Goal: Information Seeking & Learning: Check status

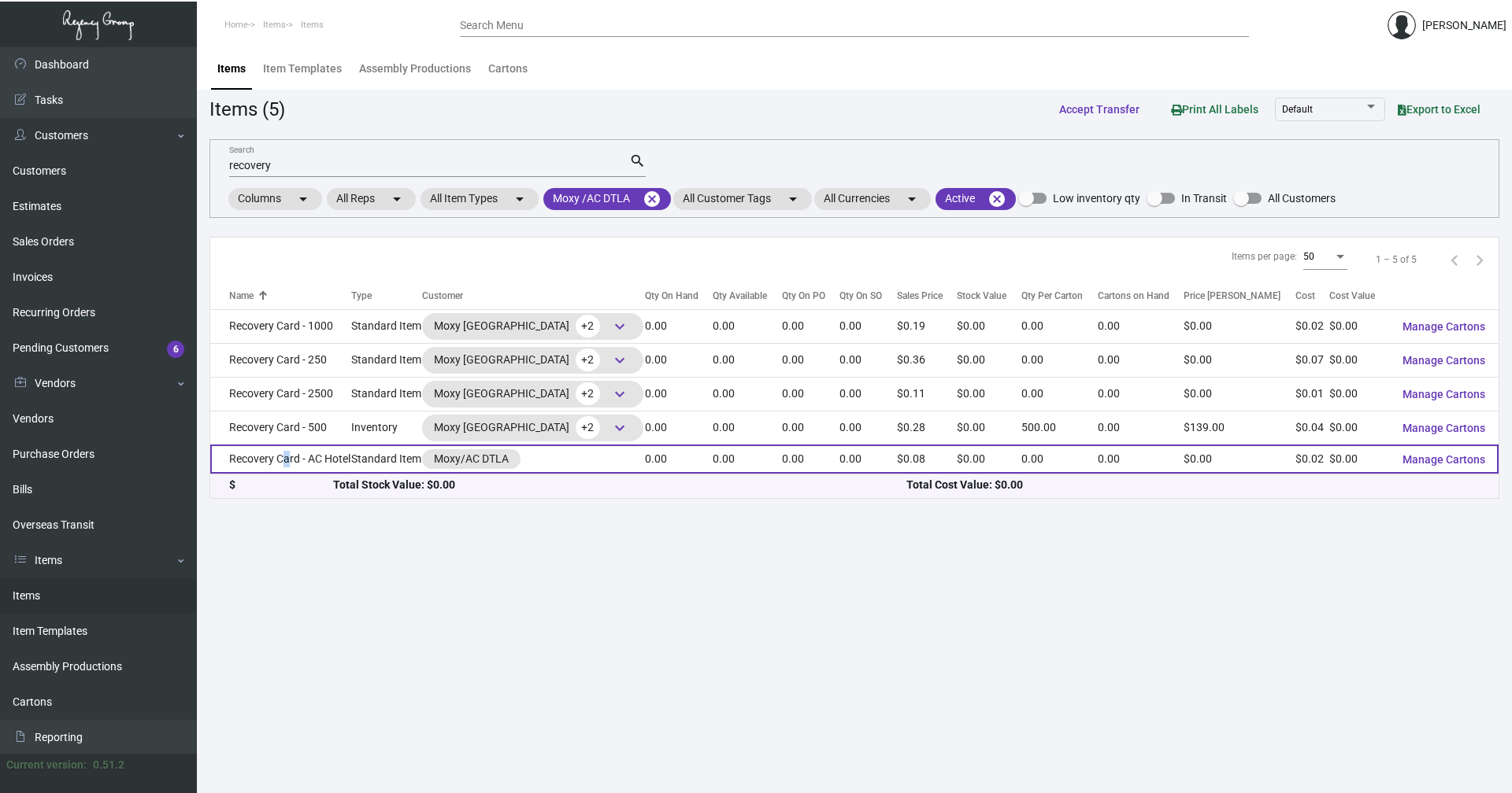
click at [279, 462] on td "Recovery Card - AC Hotel" at bounding box center [280, 459] width 141 height 29
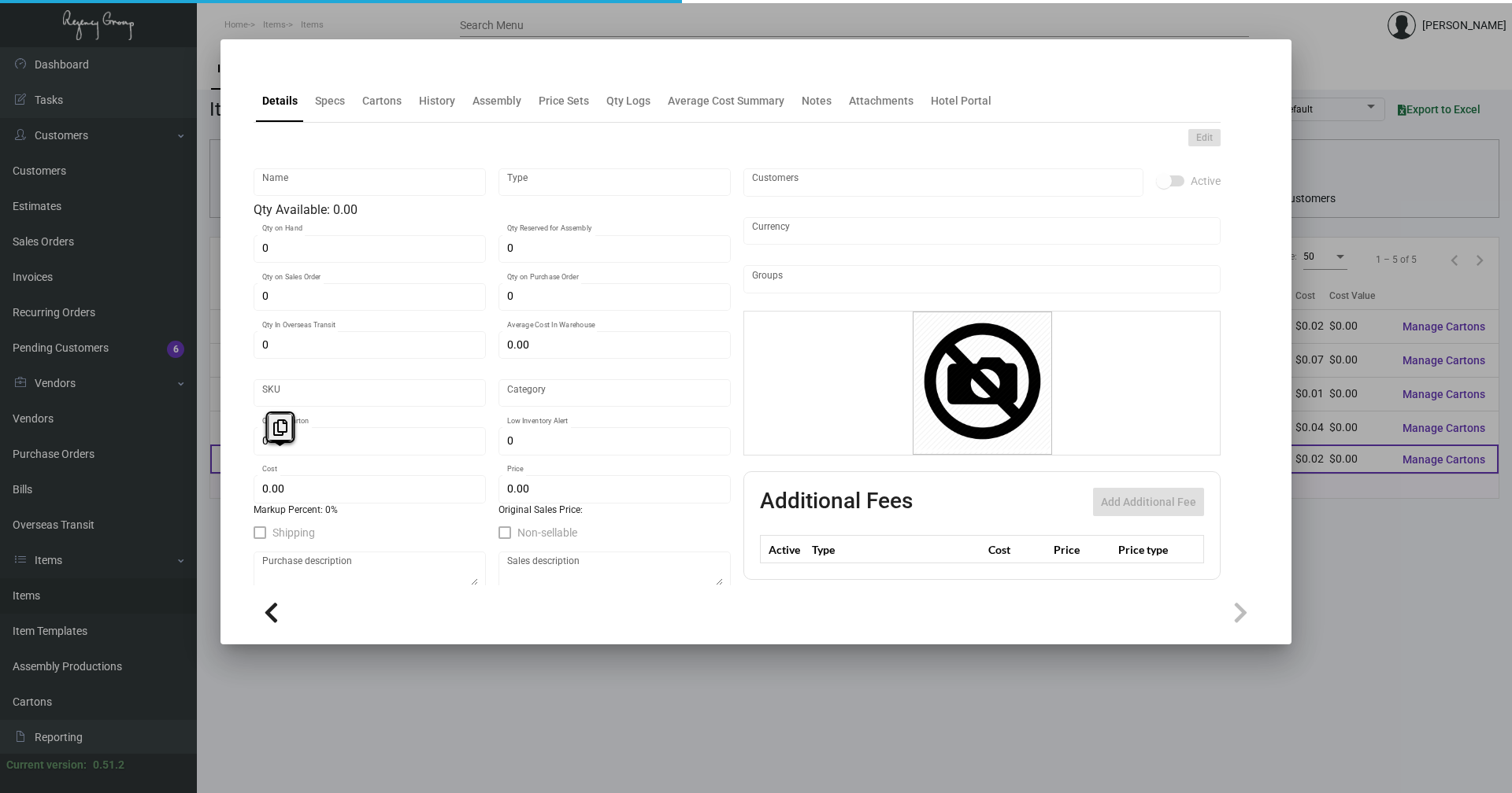
type input "Recovery Card - AC Hotel"
type input "Standard Item"
type input "$ 0.00"
type input "Standard"
type input "$ 0.01505"
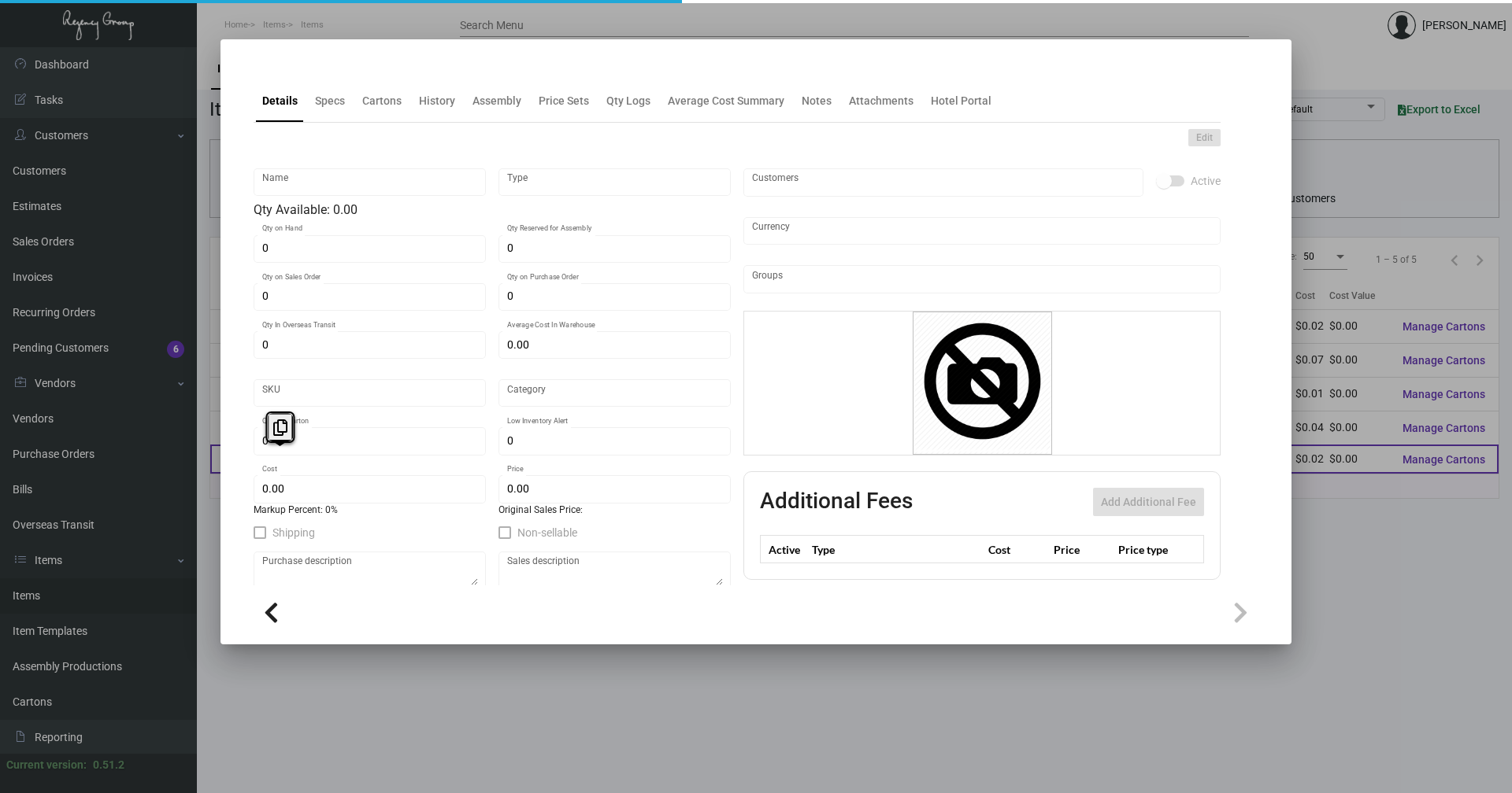
type input "$ 0.0796"
checkbox input "true"
type input "United States Dollar $"
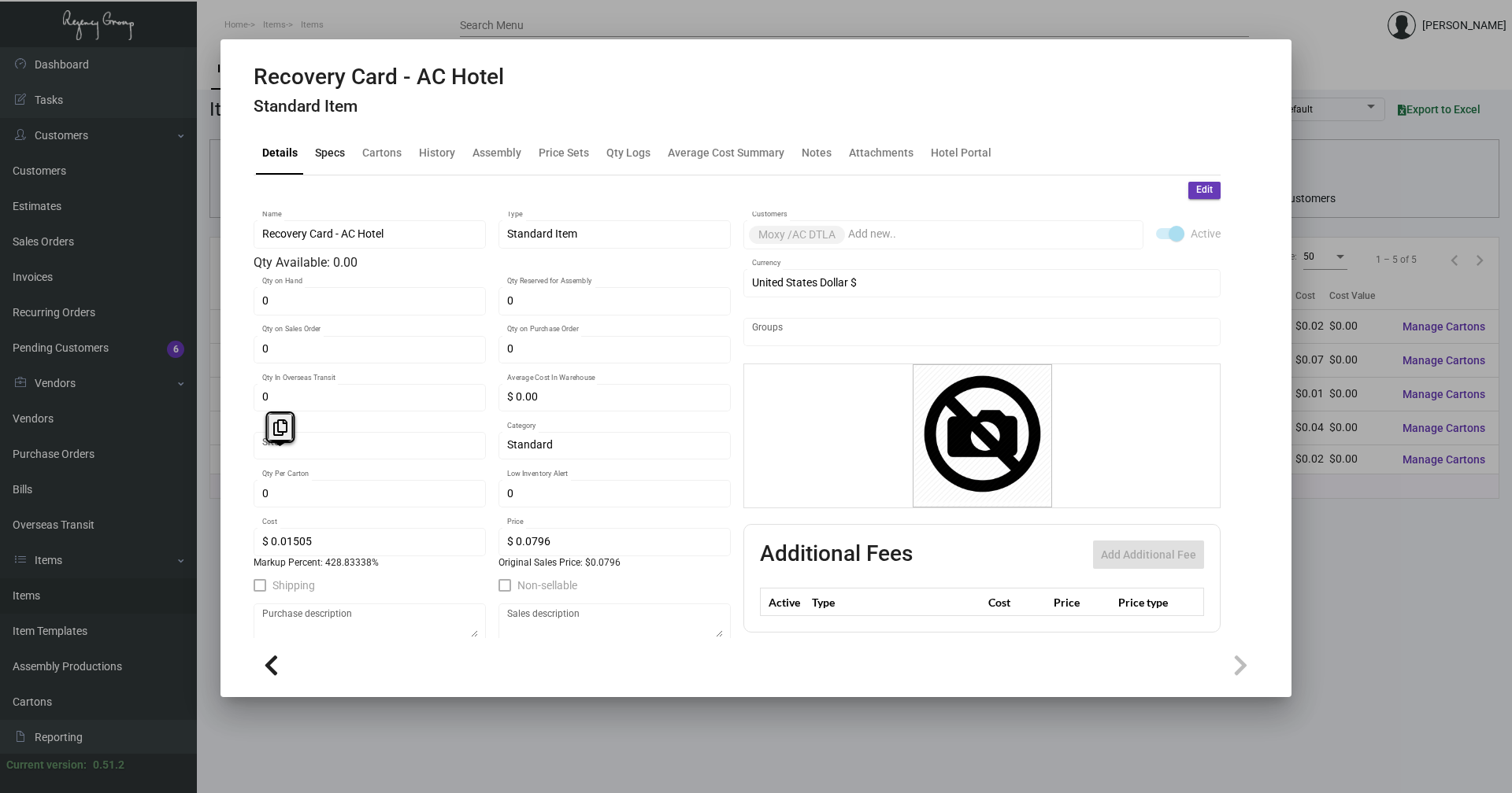
click at [321, 150] on div "Specs" at bounding box center [330, 153] width 30 height 16
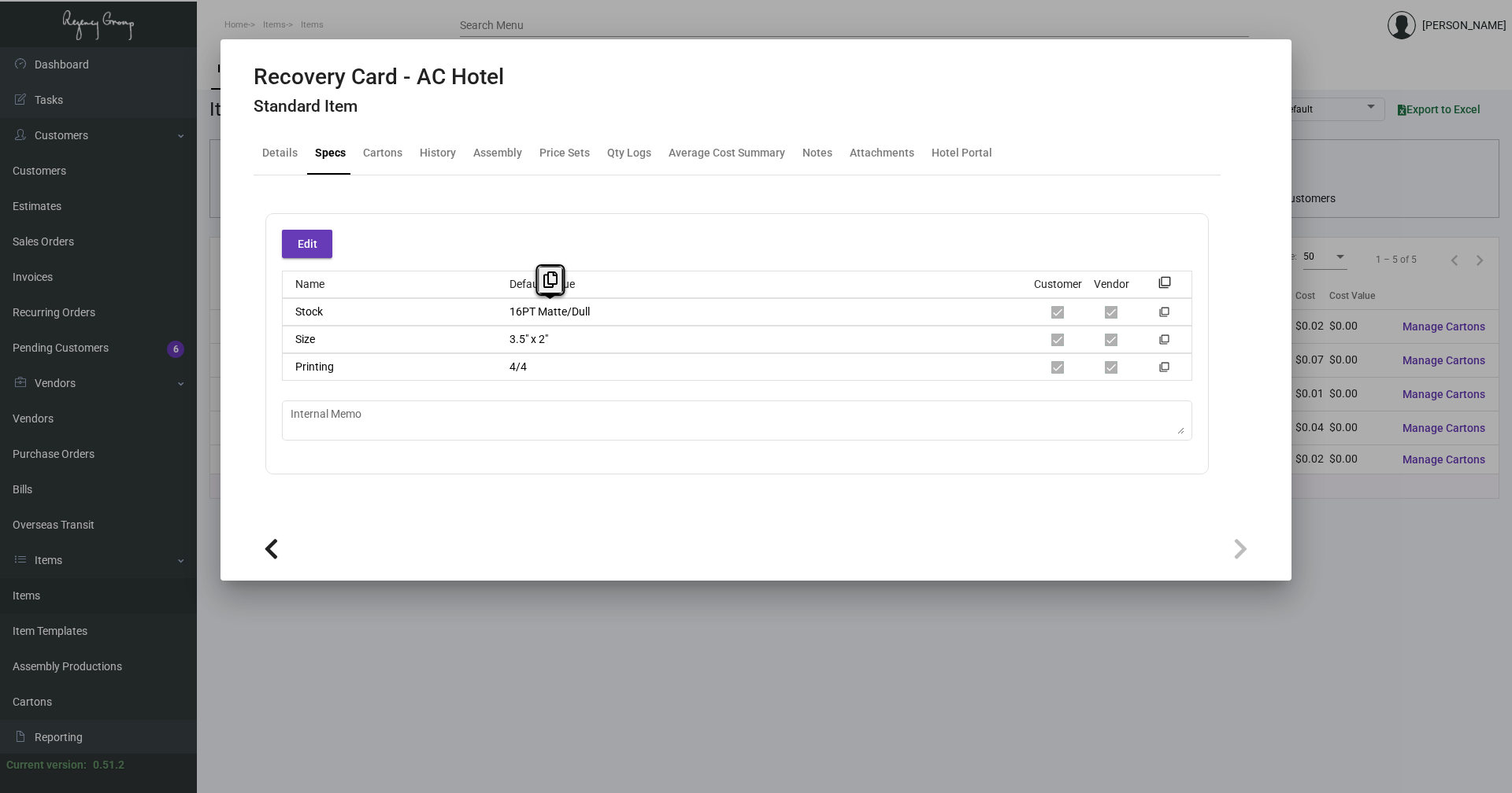
click at [501, 312] on div "16PT Matte/Dull" at bounding box center [764, 312] width 535 height 16
click at [488, 339] on div "Size 3.5" x 2" filter_none" at bounding box center [737, 339] width 910 height 28
click at [627, 735] on div at bounding box center [756, 396] width 1512 height 793
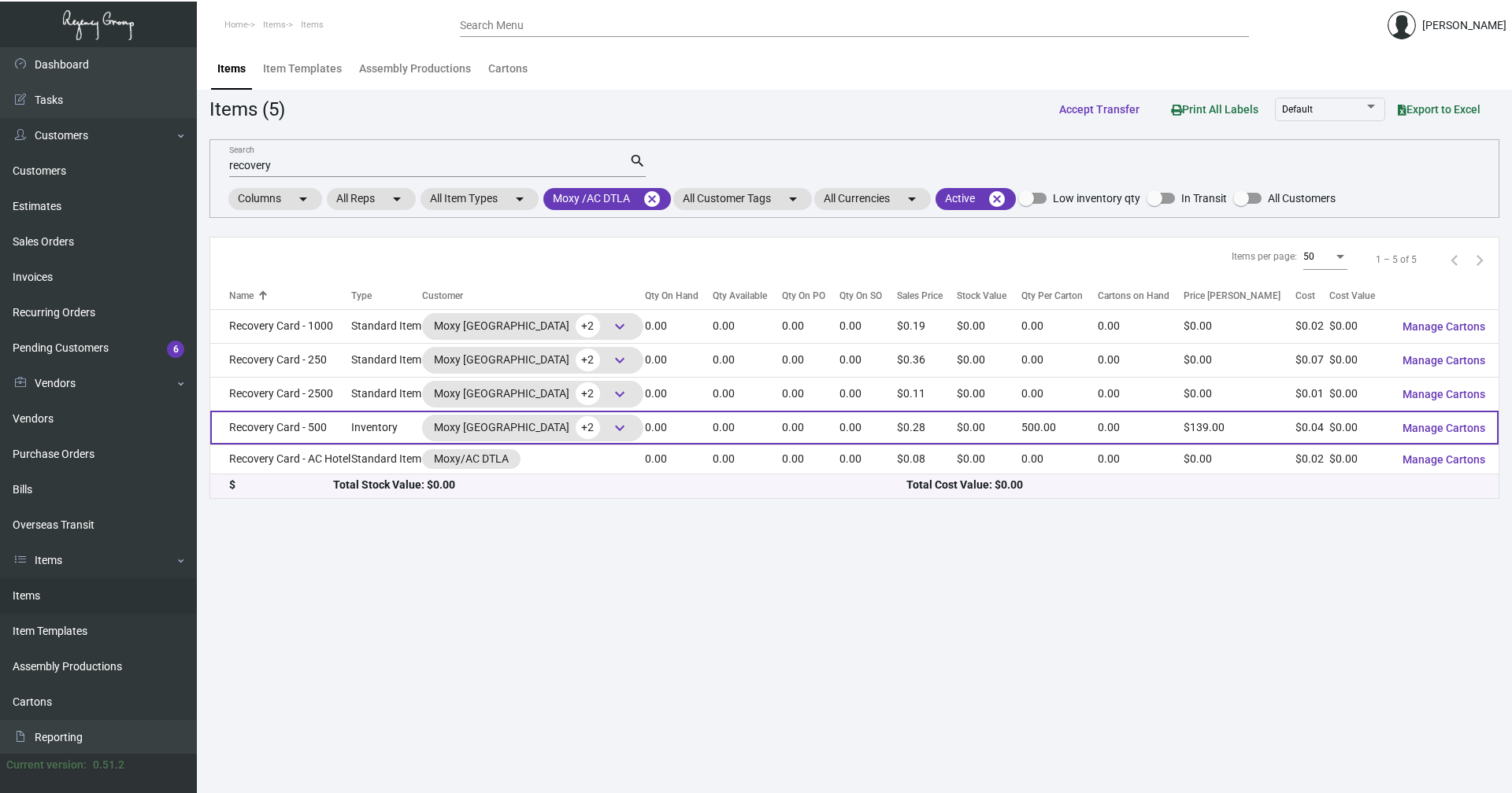
click at [321, 430] on td "Recovery Card - 500" at bounding box center [280, 428] width 141 height 34
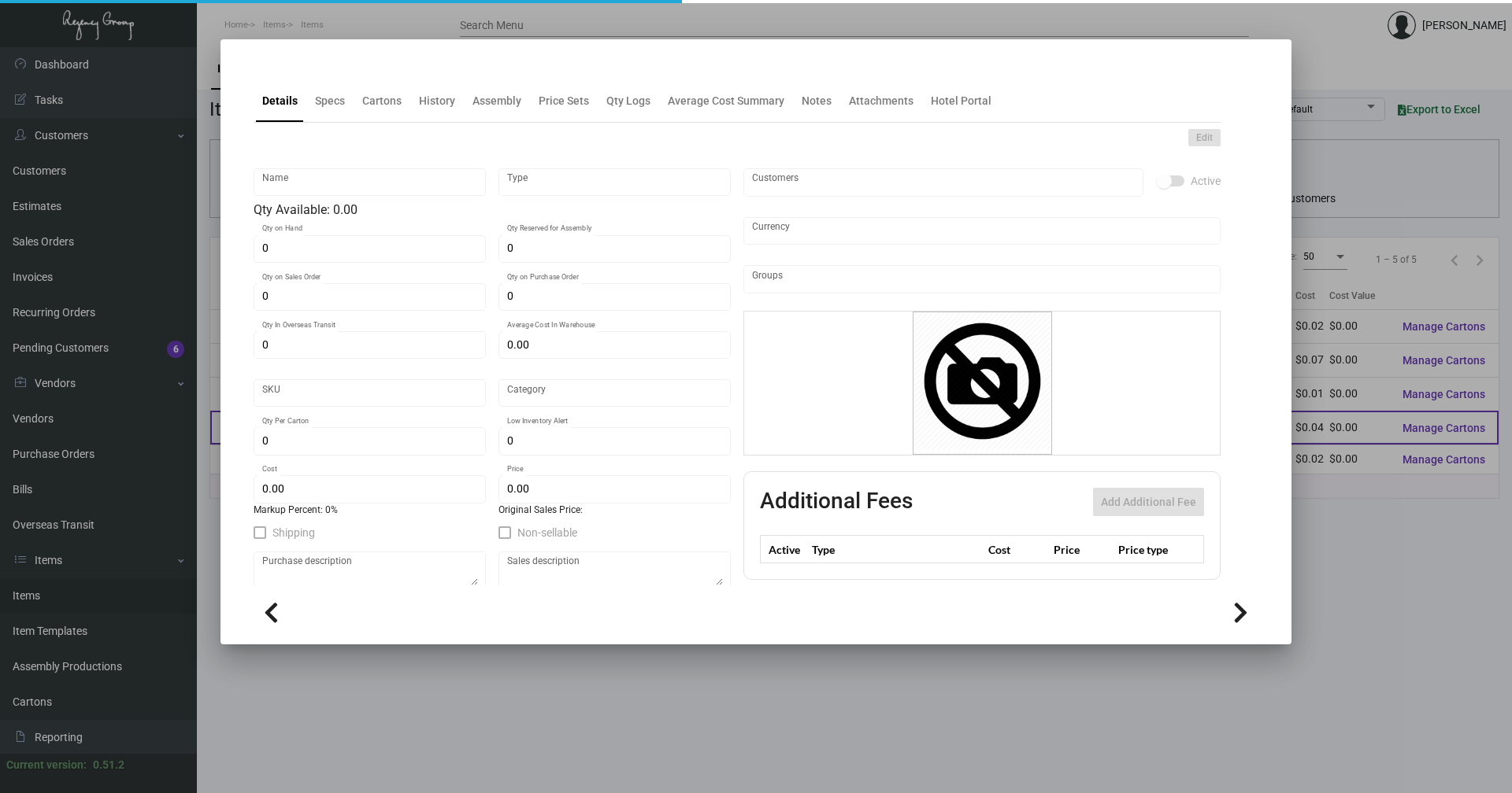
type input "Recovery Card - 500"
type input "Inventory"
type input "$ 0.00"
type input "Moxy0050"
type input "Standard"
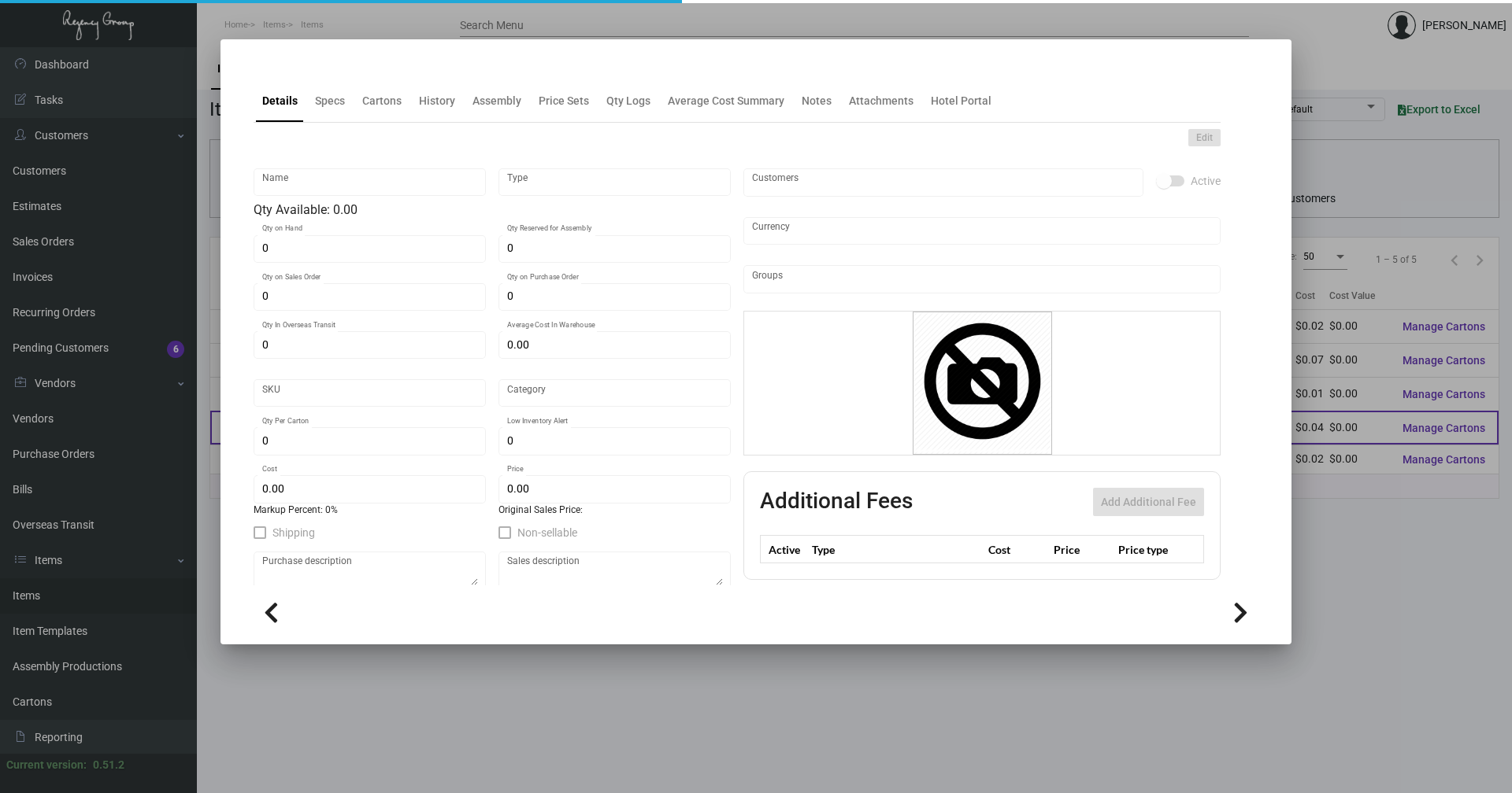
type input "500"
type input "$ 0.03617"
type input "$ 0.278"
checkbox input "true"
type input "United States Dollar $"
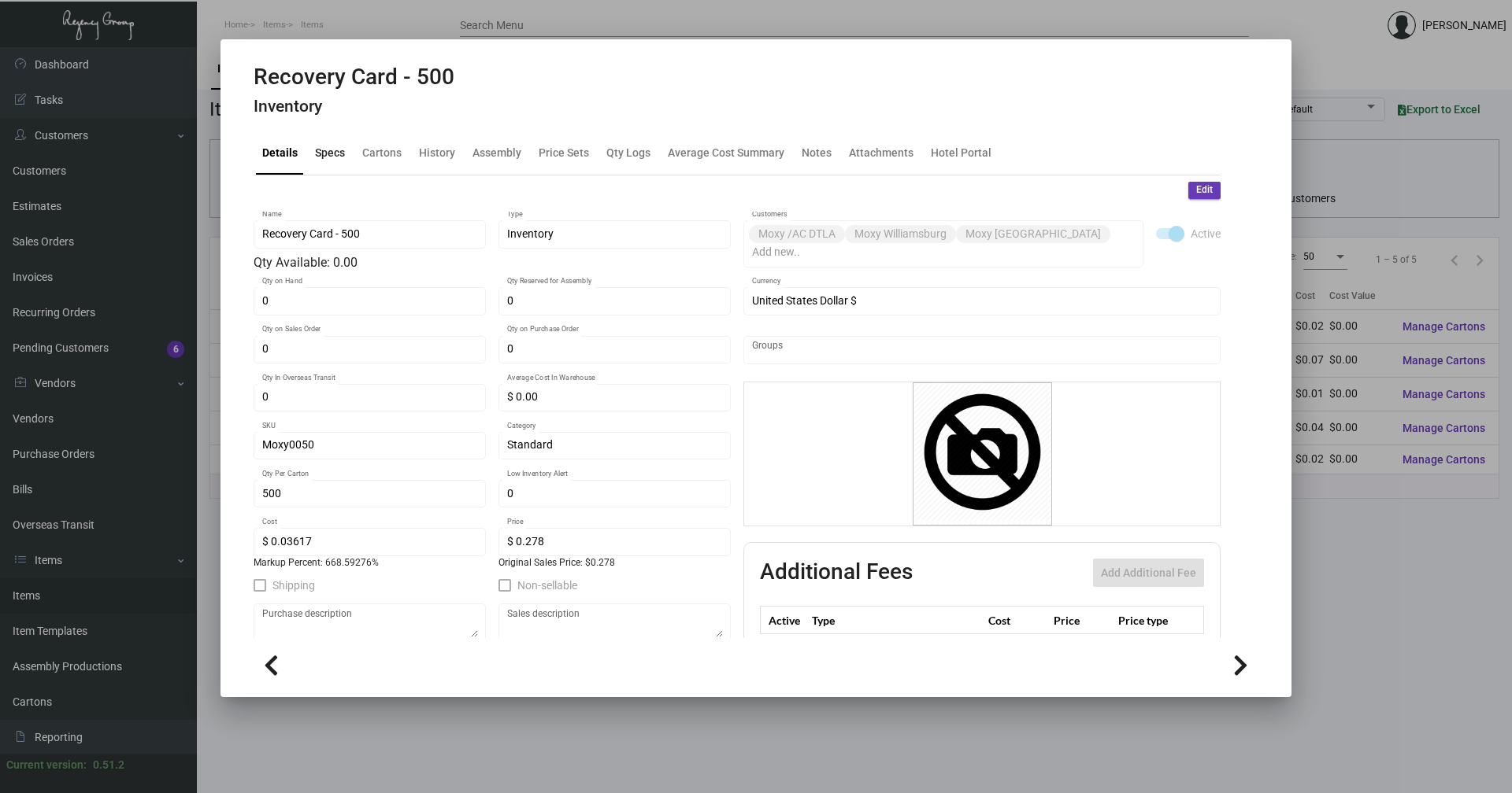
click at [344, 158] on div "Specs" at bounding box center [330, 154] width 42 height 38
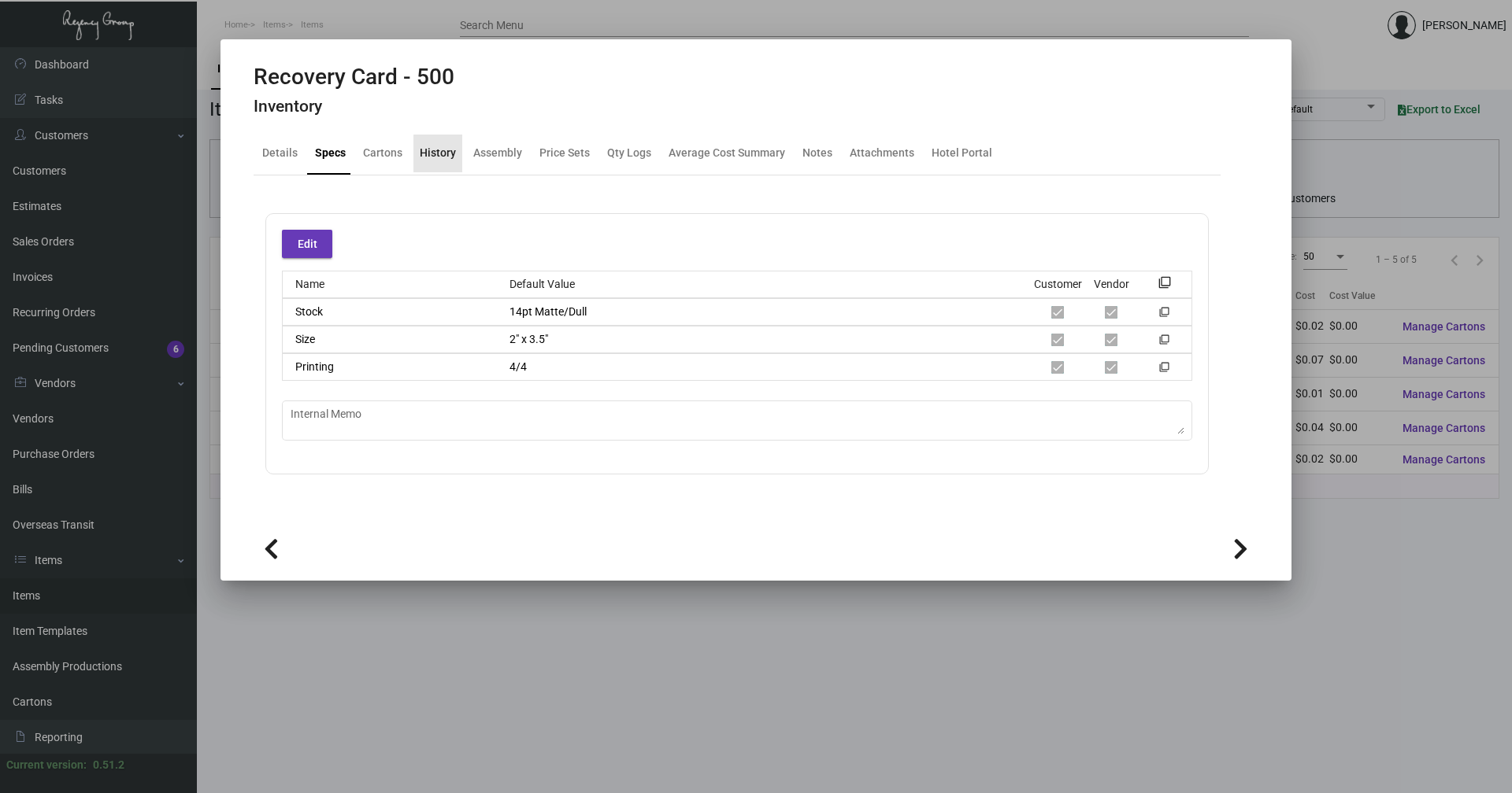
click at [437, 157] on div "History" at bounding box center [438, 153] width 36 height 16
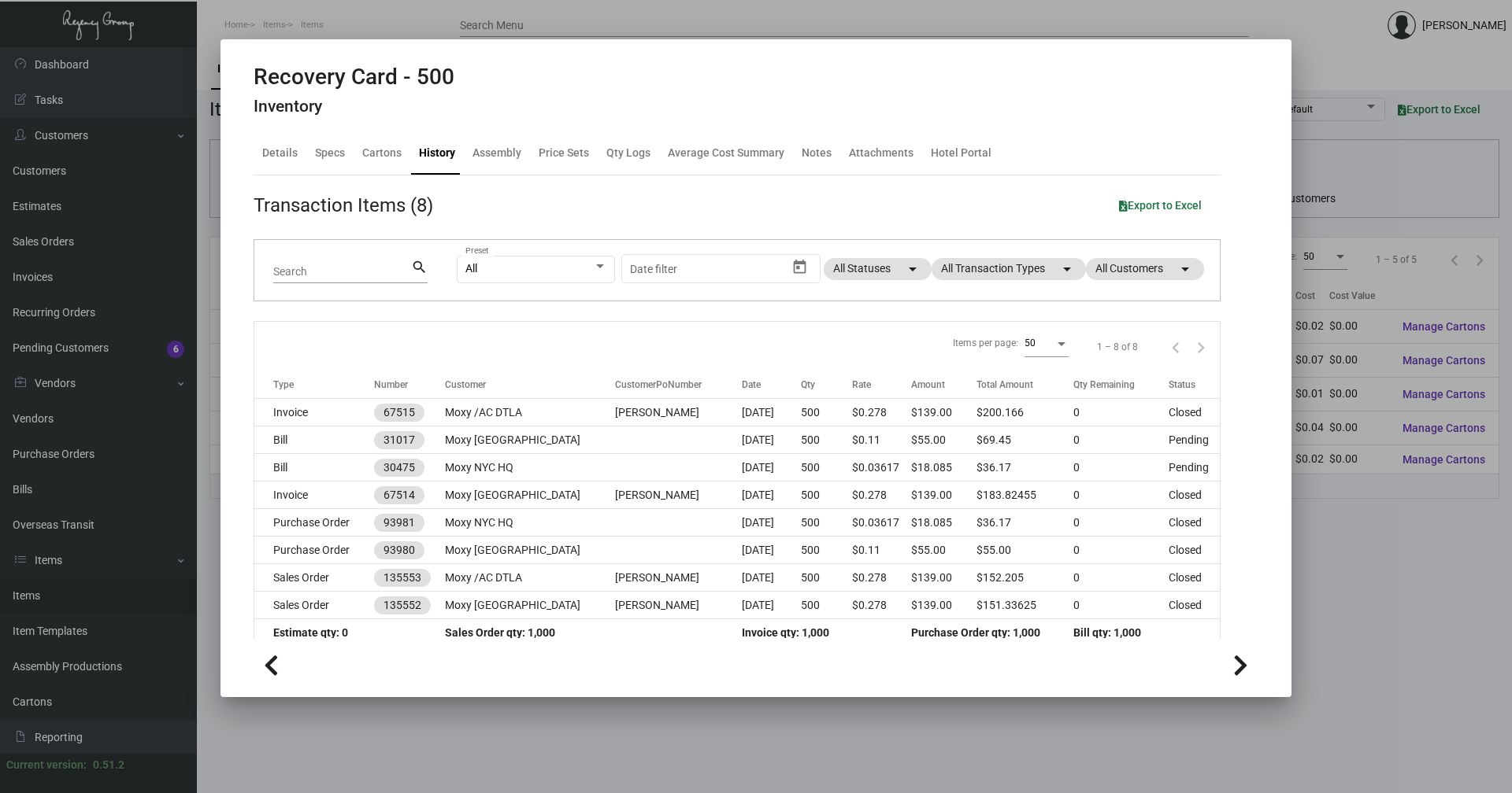
click at [597, 753] on div at bounding box center [756, 396] width 1512 height 793
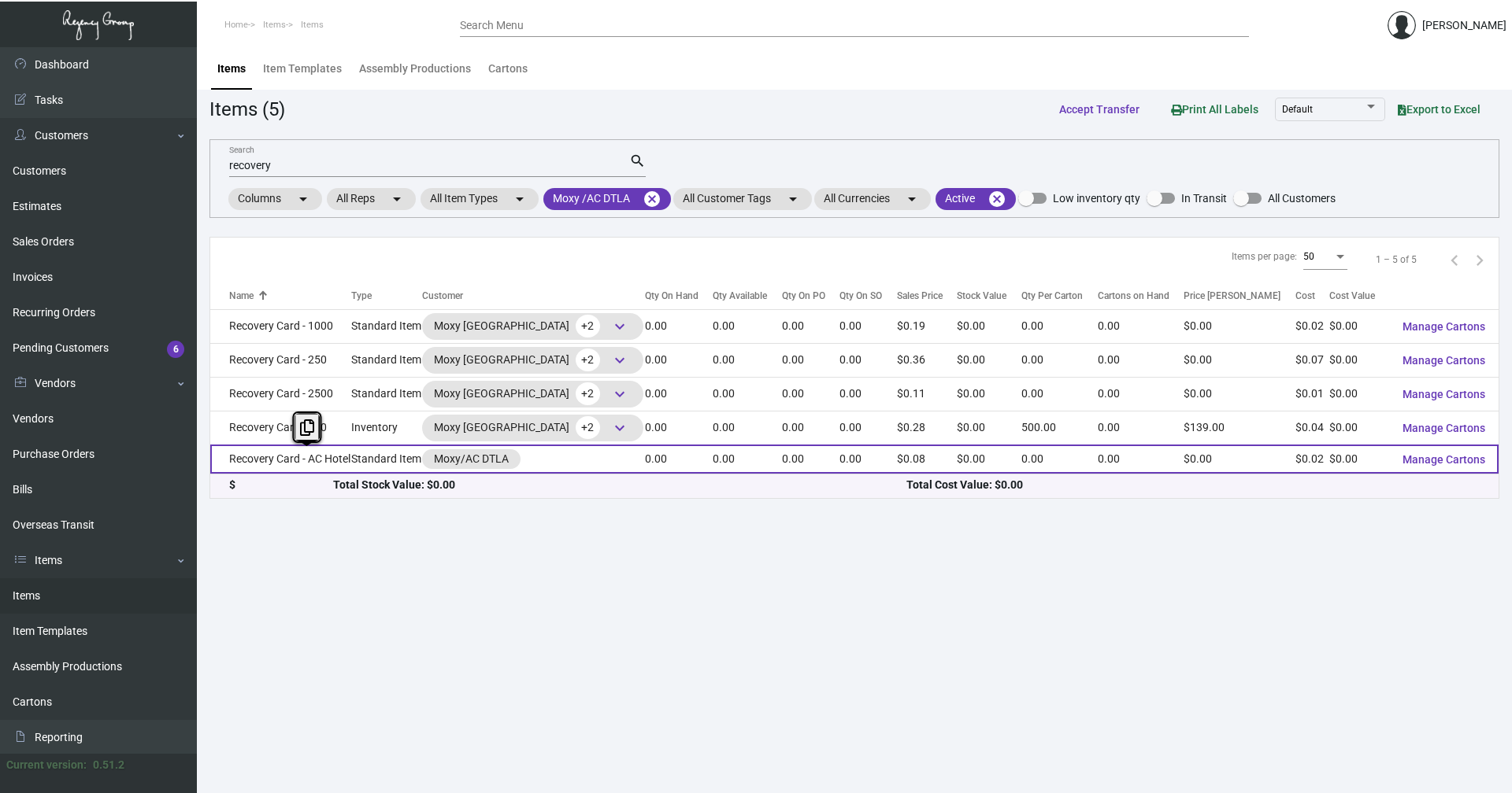
click at [306, 454] on td "Recovery Card - AC Hotel" at bounding box center [280, 459] width 141 height 29
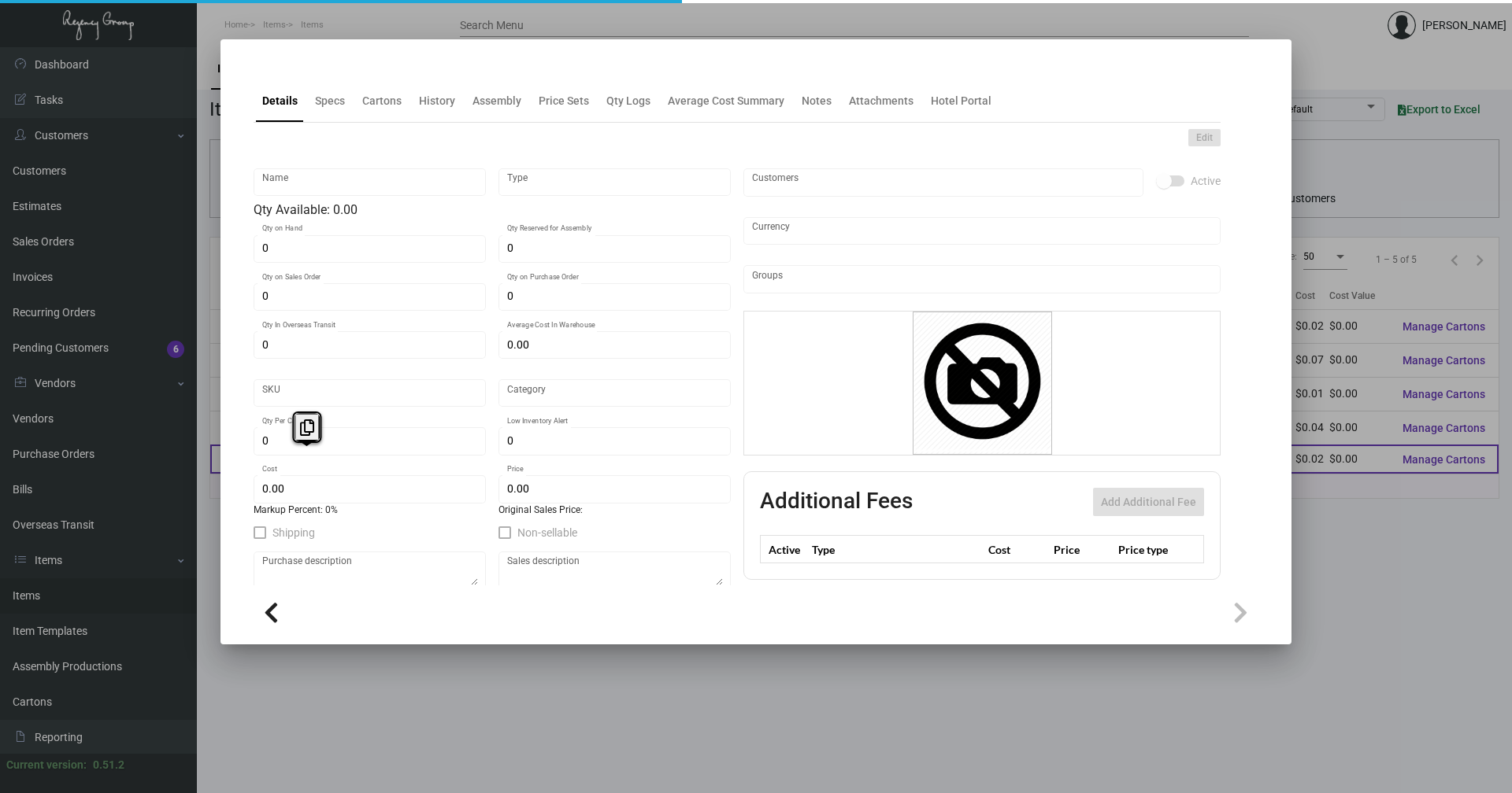
type input "Recovery Card - AC Hotel"
type input "Standard Item"
type input "$ 0.00"
type input "Standard"
type input "$ 0.01505"
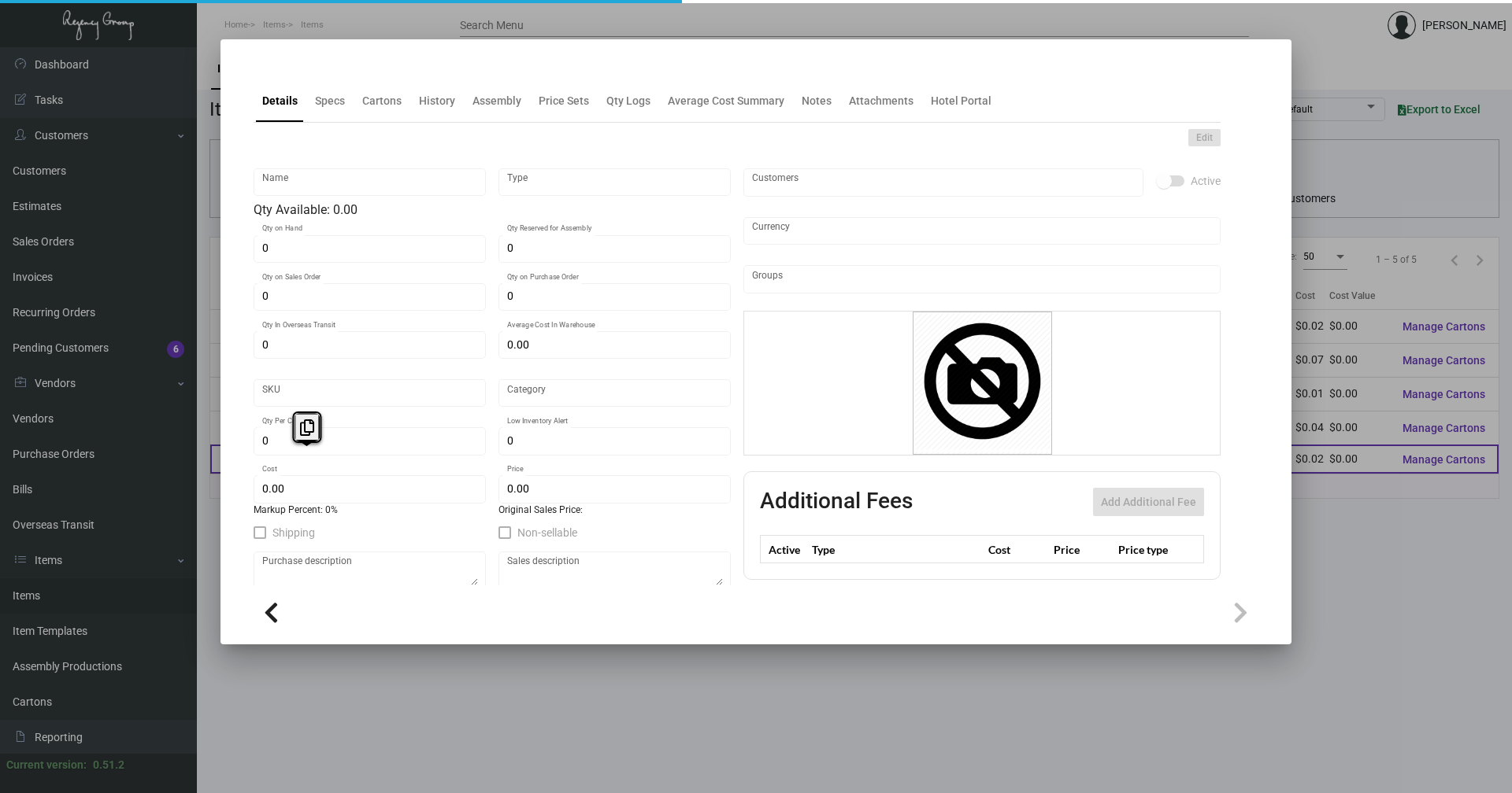
type input "$ 0.0796"
checkbox input "true"
type input "United States Dollar $"
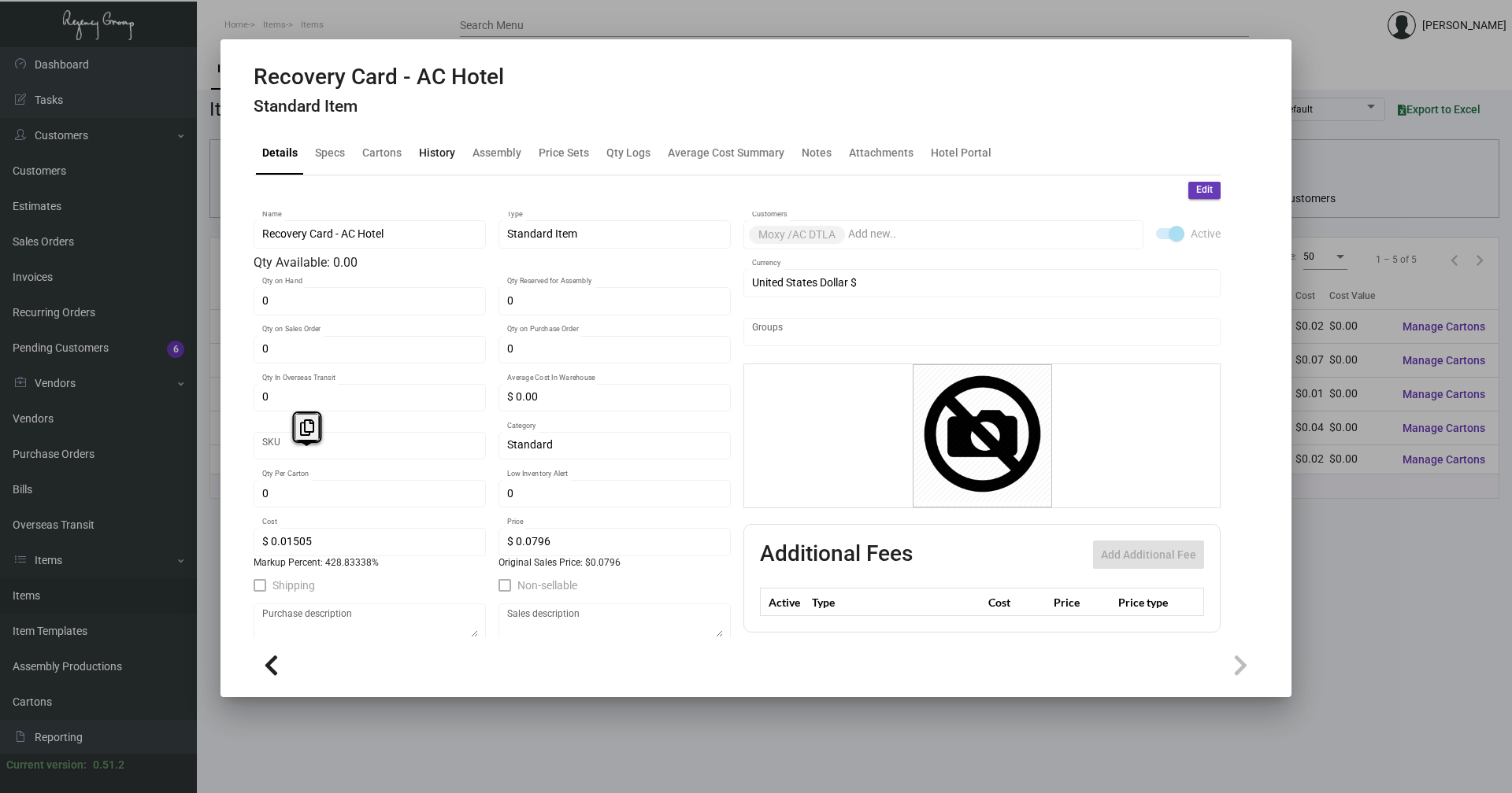
click at [432, 154] on div "History" at bounding box center [437, 153] width 36 height 16
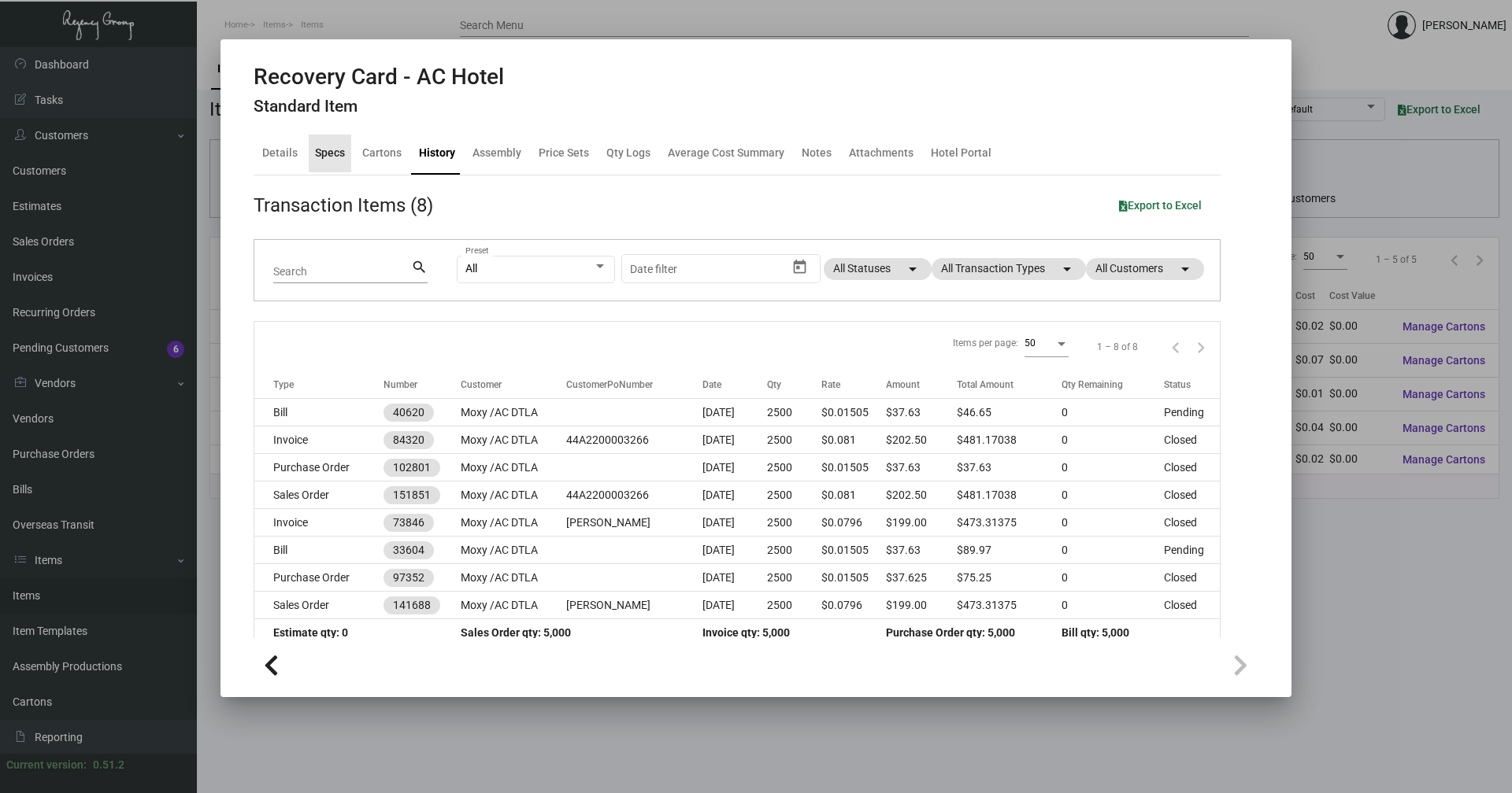
click at [331, 146] on div "Specs" at bounding box center [330, 153] width 30 height 16
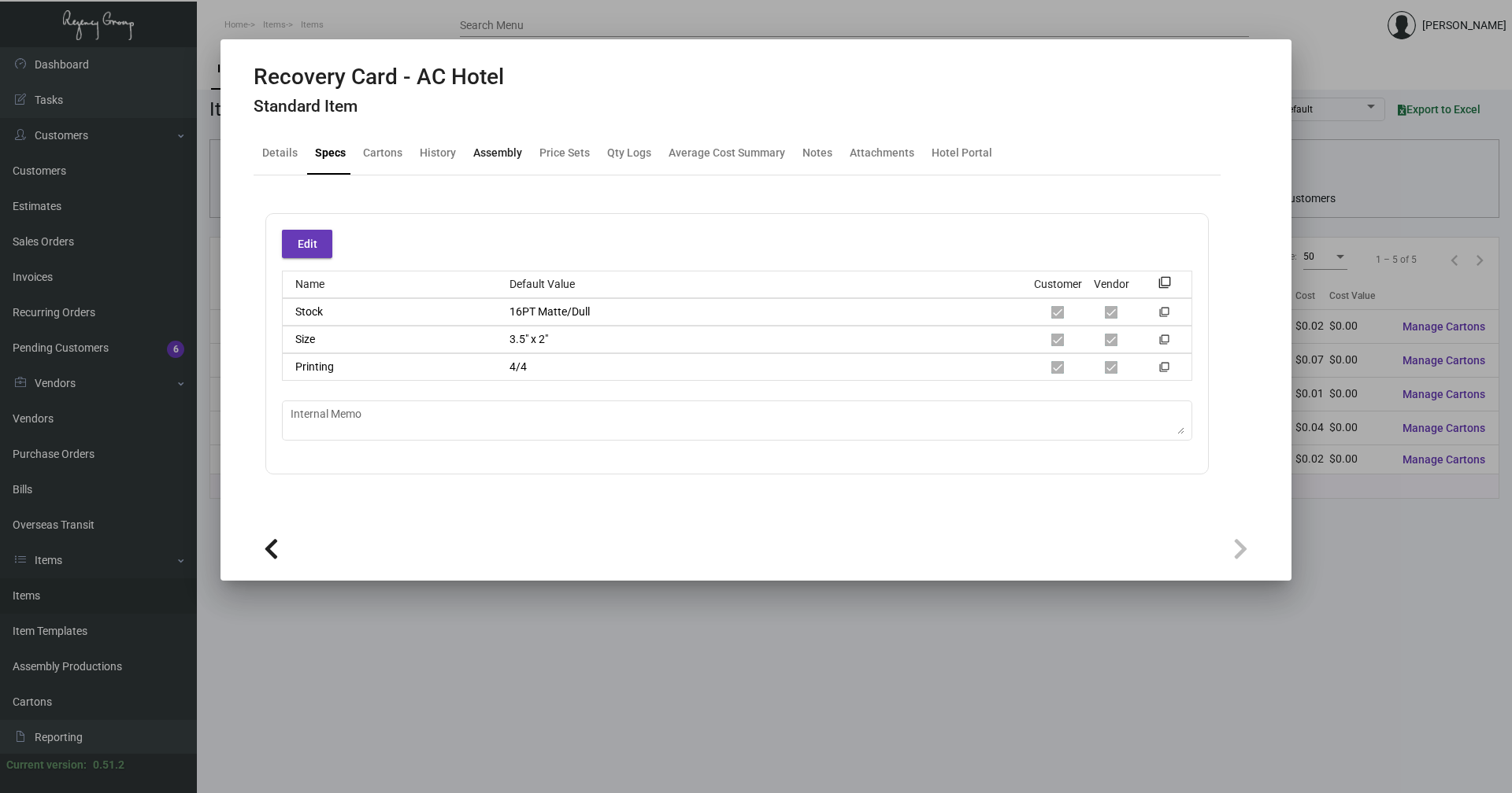
click at [473, 161] on div "Assembly" at bounding box center [498, 153] width 49 height 16
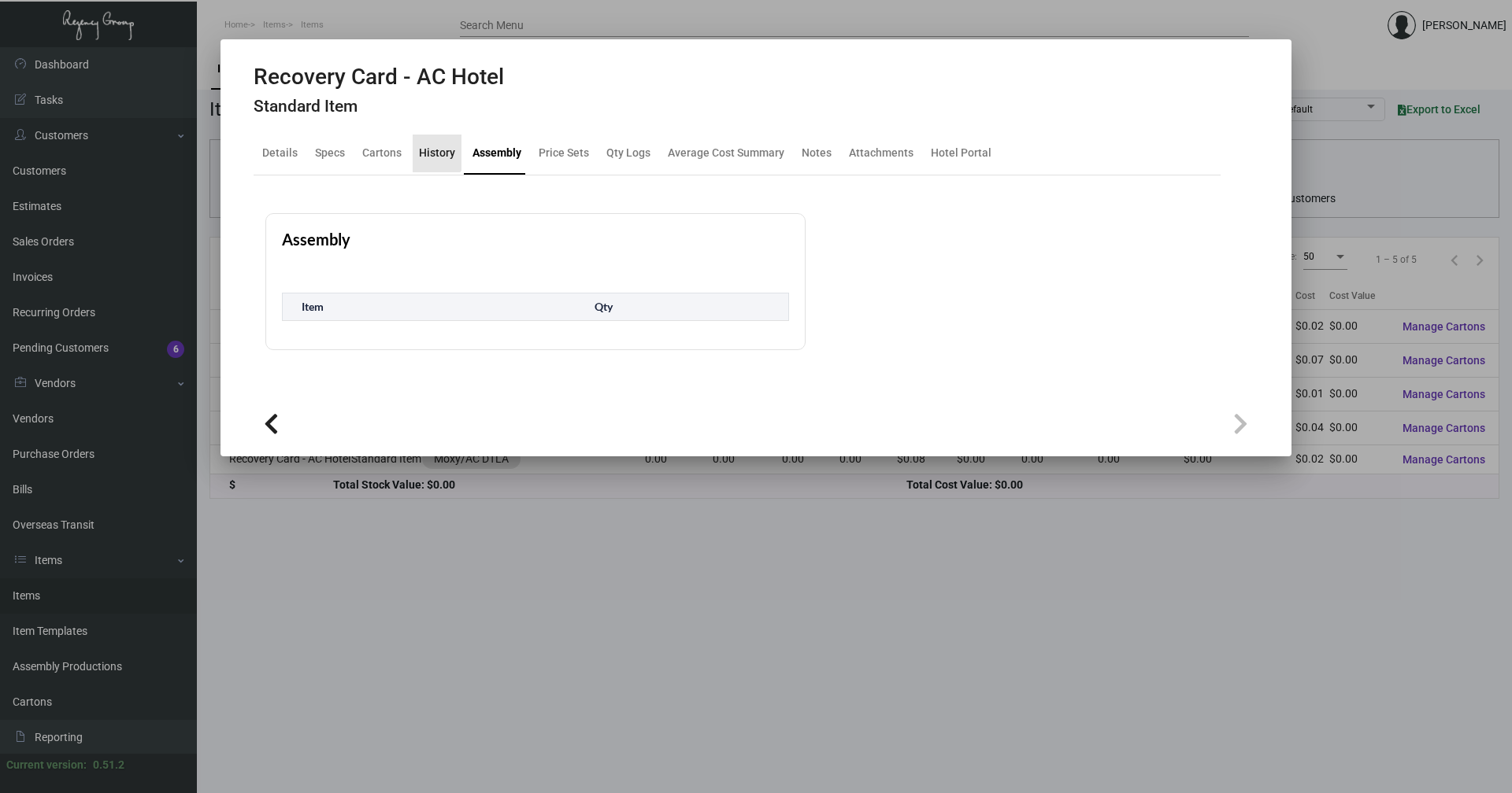
click at [435, 152] on div "History" at bounding box center [437, 153] width 36 height 16
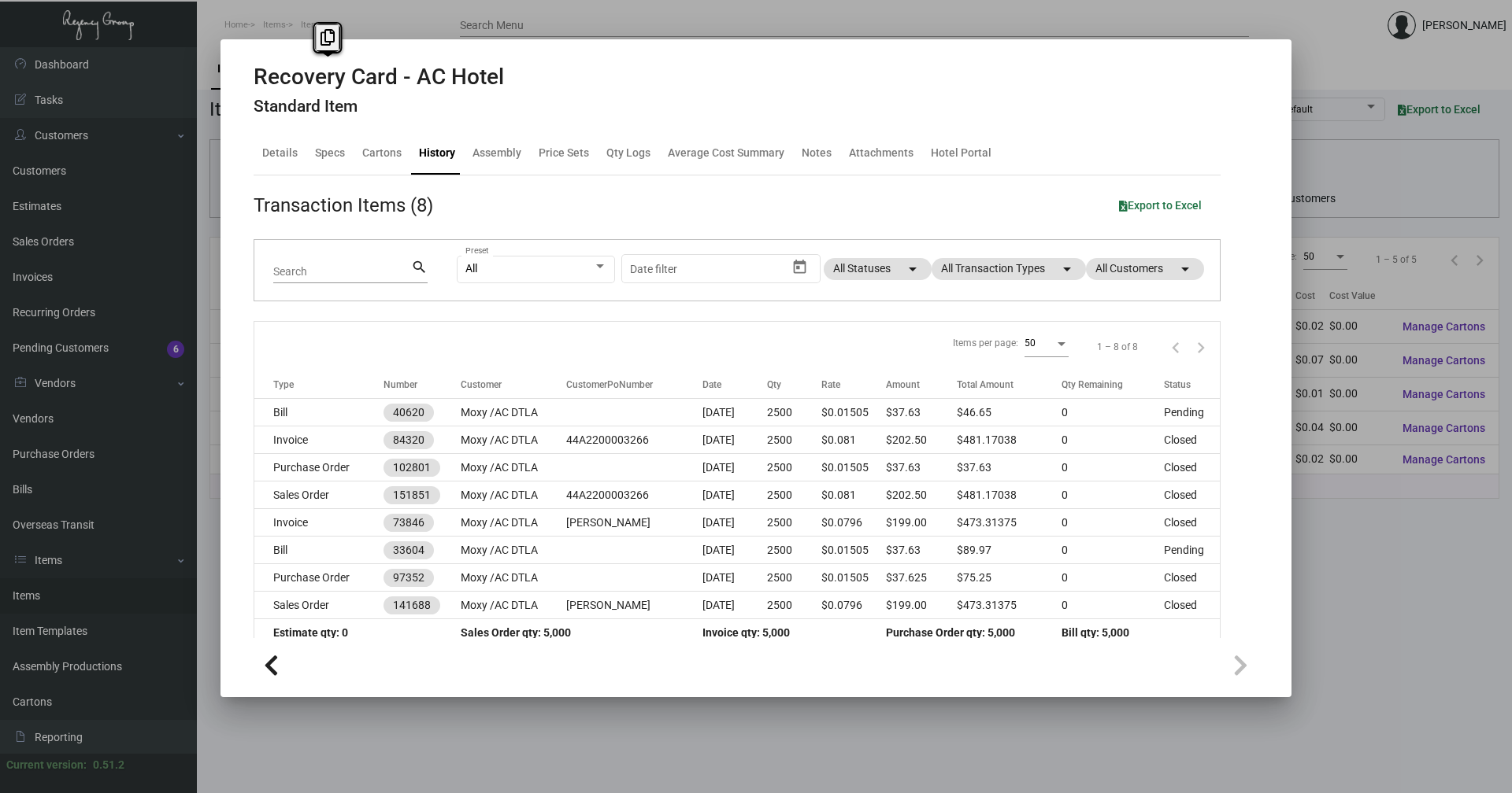
drag, startPoint x: 399, startPoint y: 78, endPoint x: 208, endPoint y: 78, distance: 191.0
click at [208, 78] on div "Recovery Card - AC Hotel Standard Item Details Specs Cartons History Assembly P…" at bounding box center [756, 396] width 1512 height 793
copy div "Recovery Card"
click at [340, 157] on div "Specs" at bounding box center [330, 153] width 30 height 16
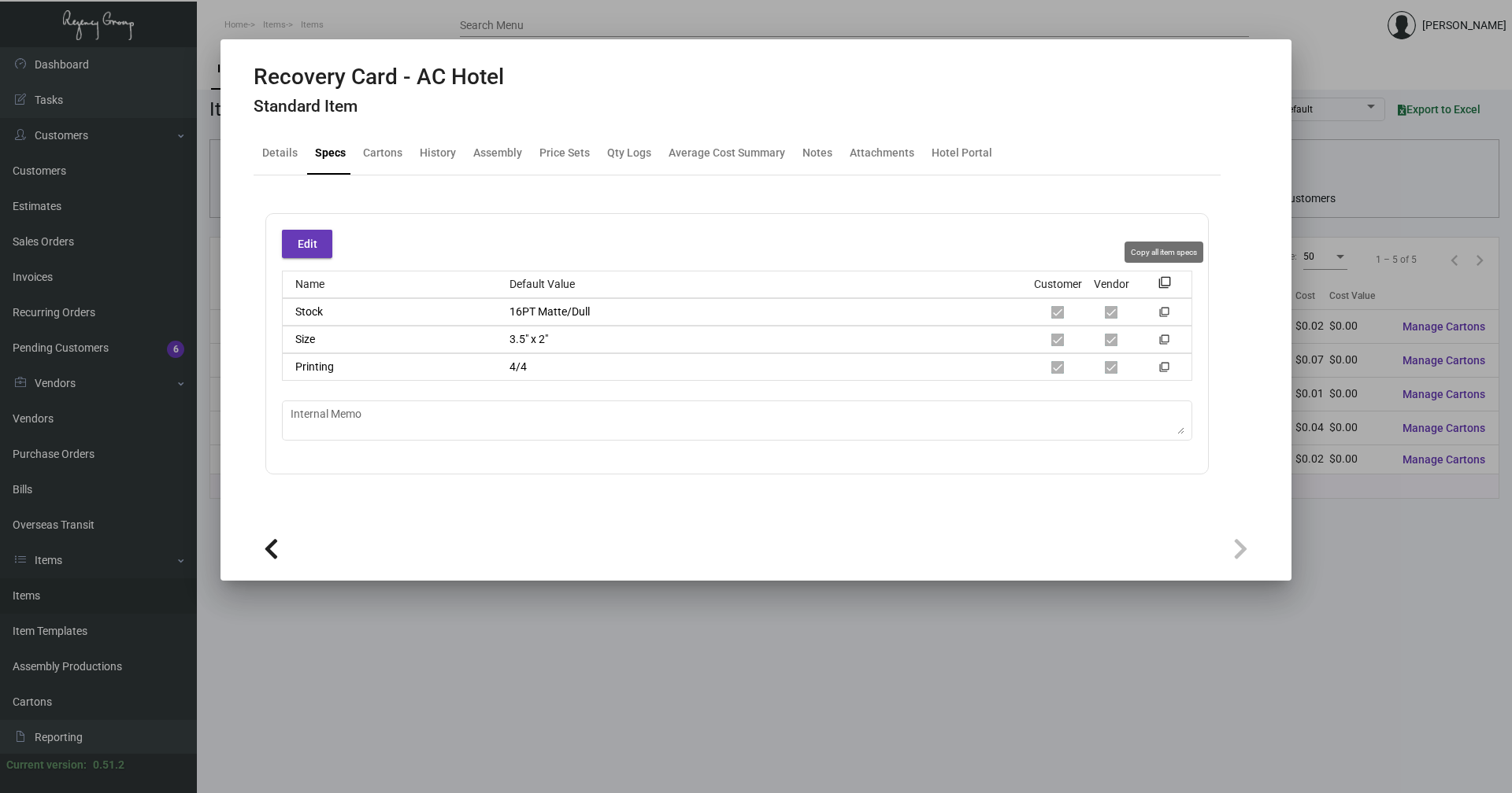
click at [1168, 281] on mat-icon "filter_none" at bounding box center [1164, 287] width 13 height 13
click at [440, 150] on div "History" at bounding box center [438, 153] width 36 height 16
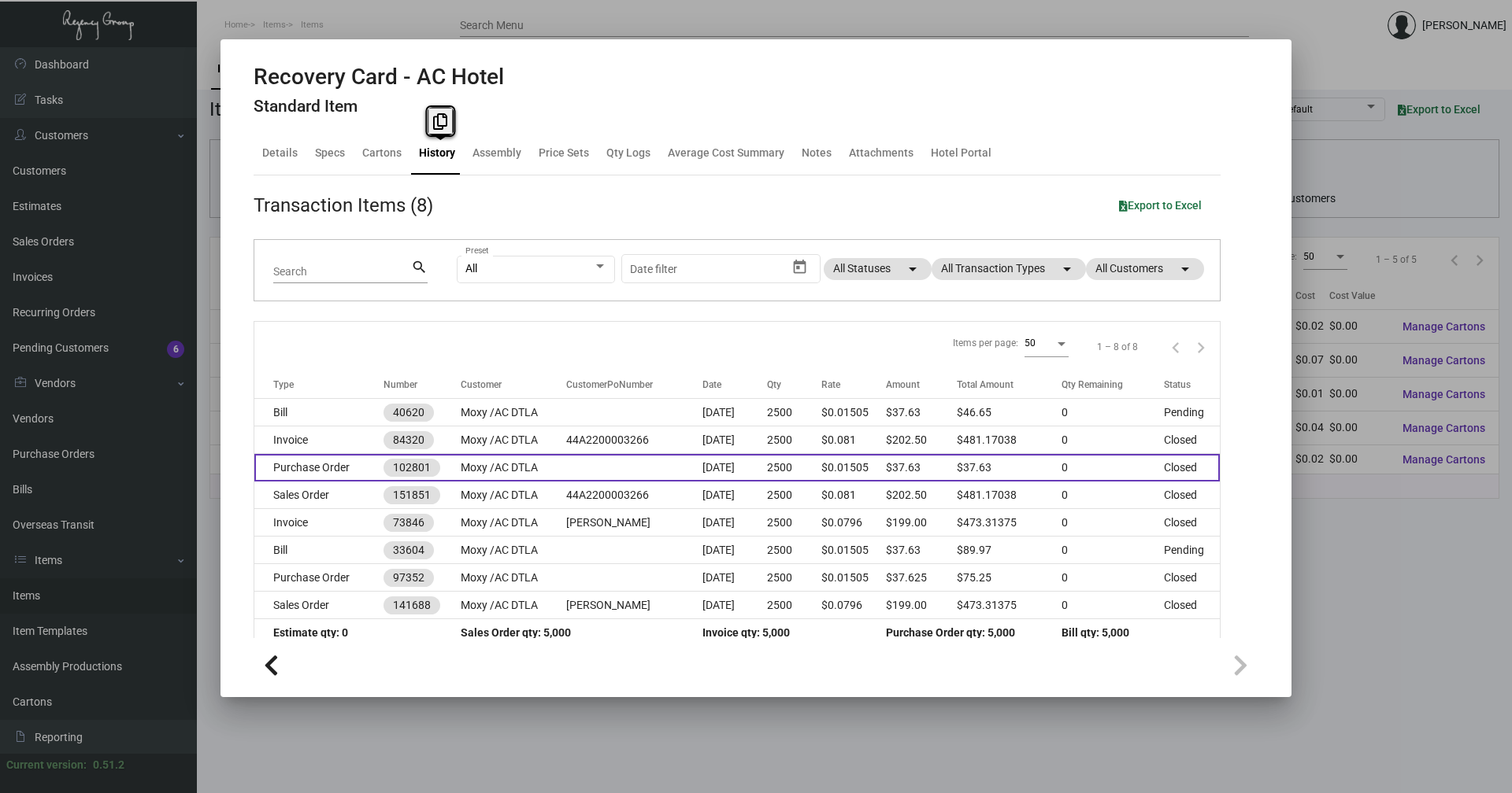
click at [329, 470] on td "Purchase Order" at bounding box center [319, 468] width 129 height 28
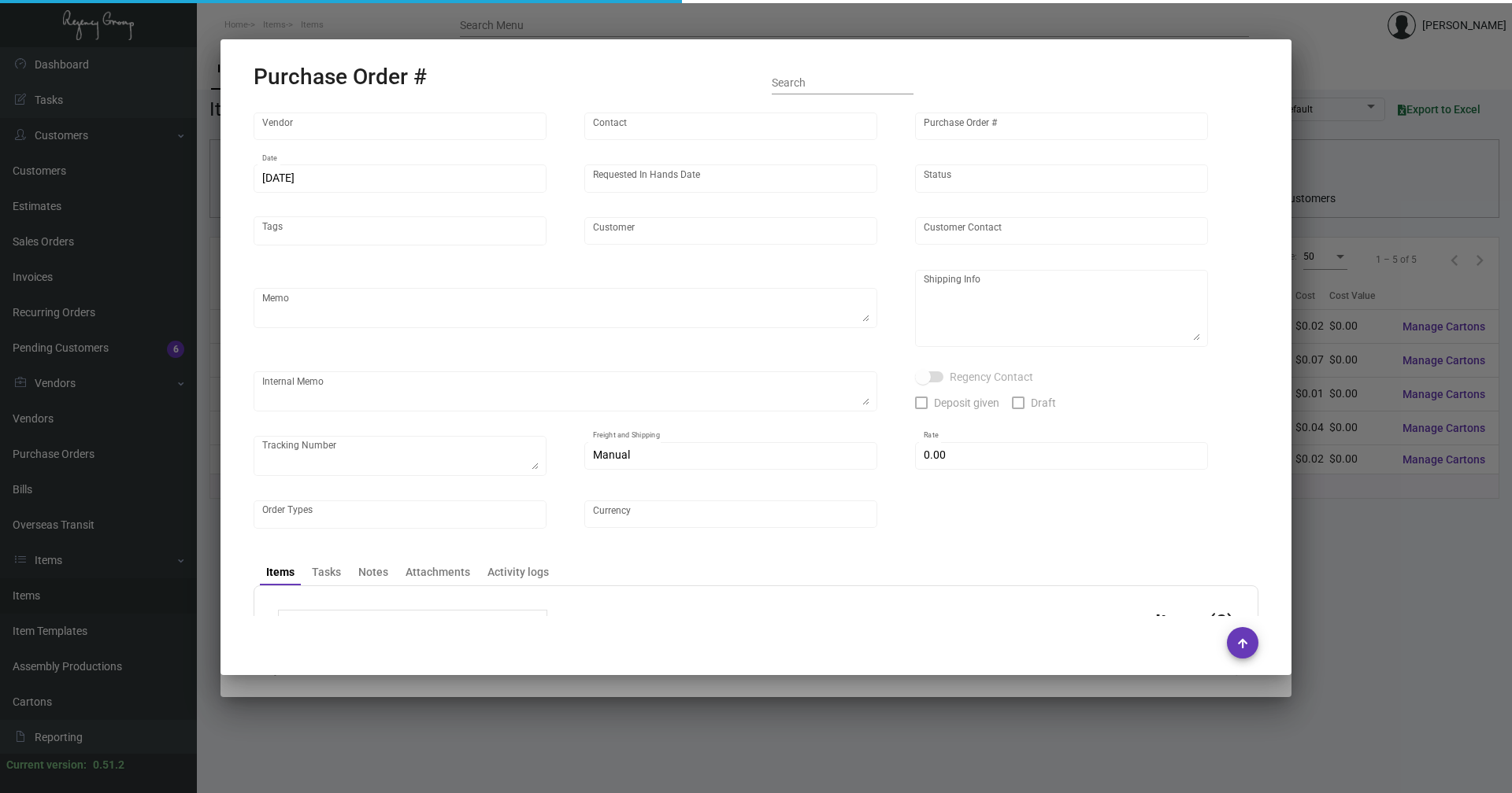
type input "4 Over"
type input "102801"
type input "[DATE]"
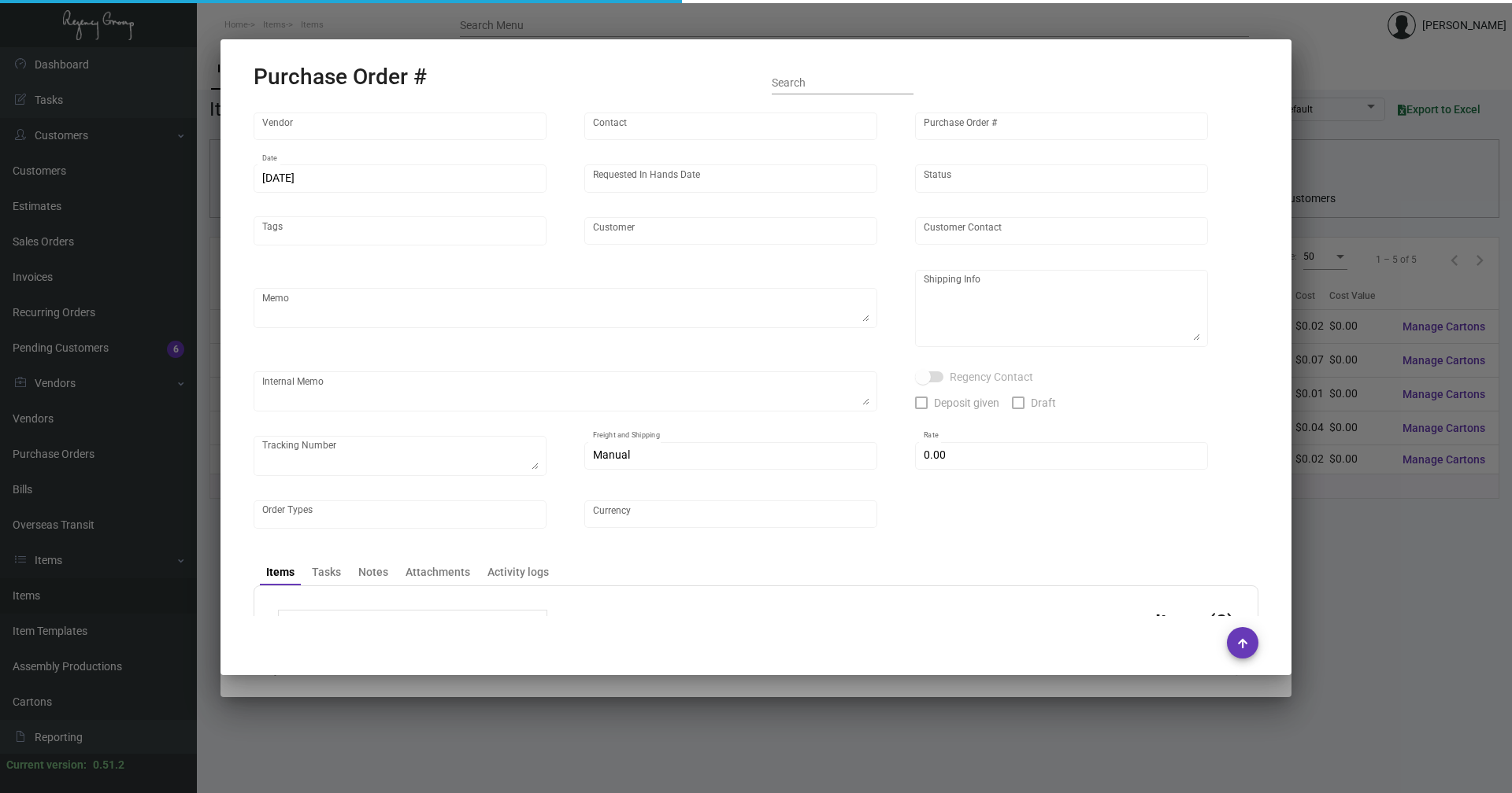
type input "Moxy /AC DTLA"
type input "[PERSON_NAME]"
type textarea "Moxy/AC DTLA - [PERSON_NAME] [STREET_ADDRESS][PERSON_NAME]"
type textarea "Order/Job #: 004097479 // Drop Ship via Ground @ $18.06 12.20 - Job is in produ…"
type textarea "1Z2A46811297698795"
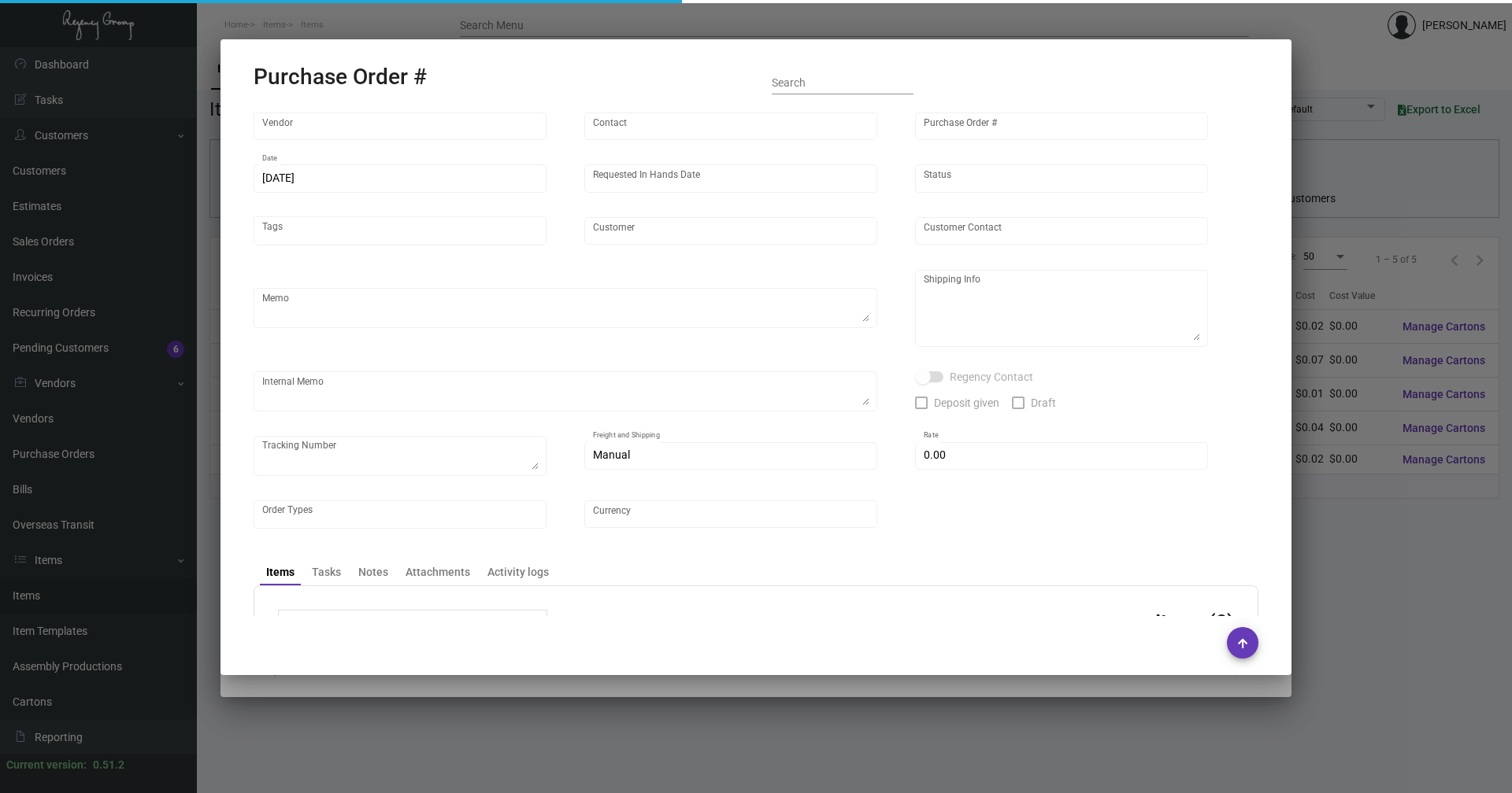
type input "$ 0.00"
type input "United States Dollar $"
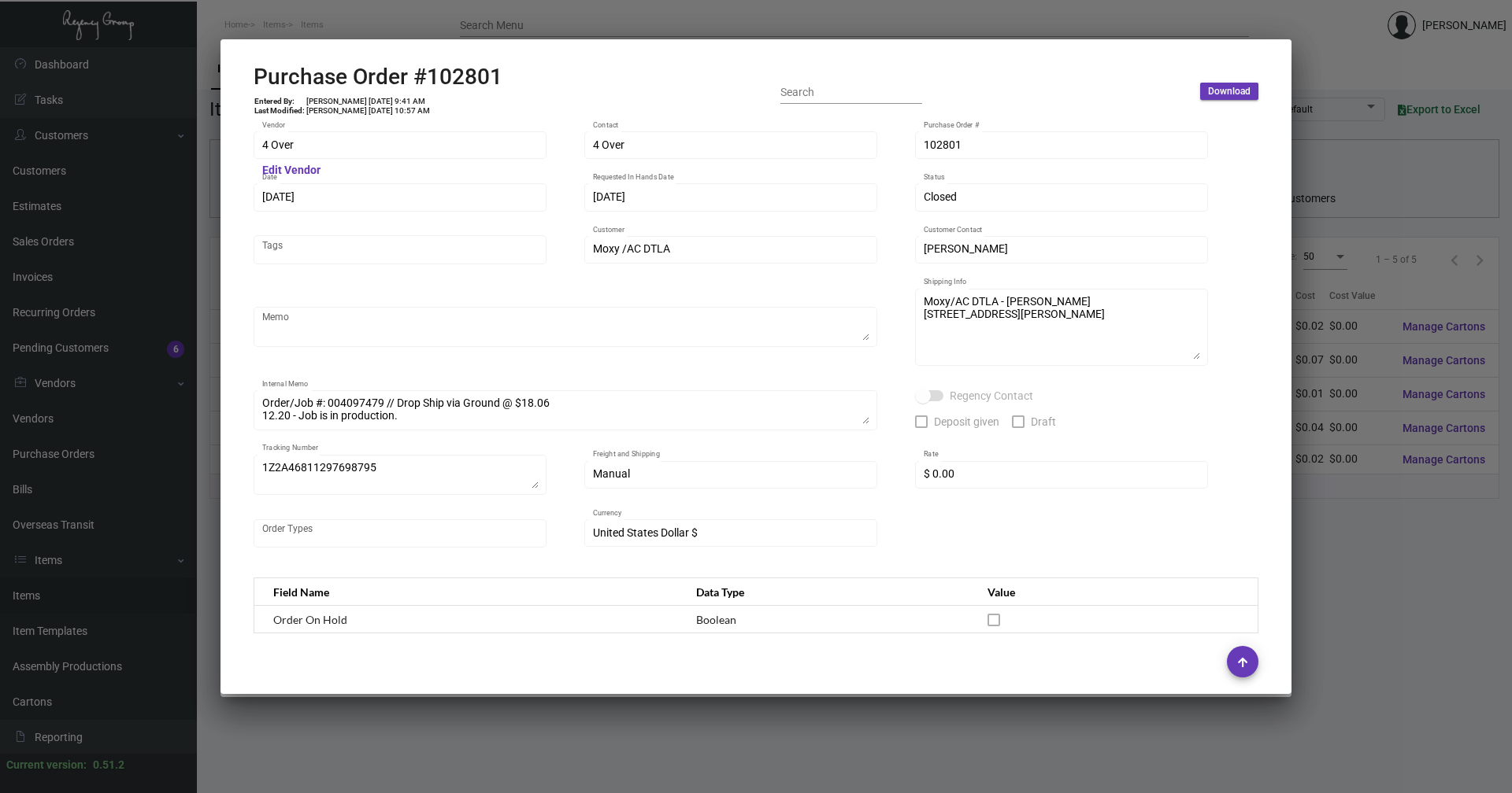
click at [475, 75] on h2 "Purchase Order #102801" at bounding box center [377, 77] width 249 height 27
copy h2 "102801"
drag, startPoint x: 374, startPoint y: 100, endPoint x: 342, endPoint y: 101, distance: 32.0
click at [342, 101] on td "[PERSON_NAME] [DATE] 9:41 AM" at bounding box center [367, 101] width 125 height 10
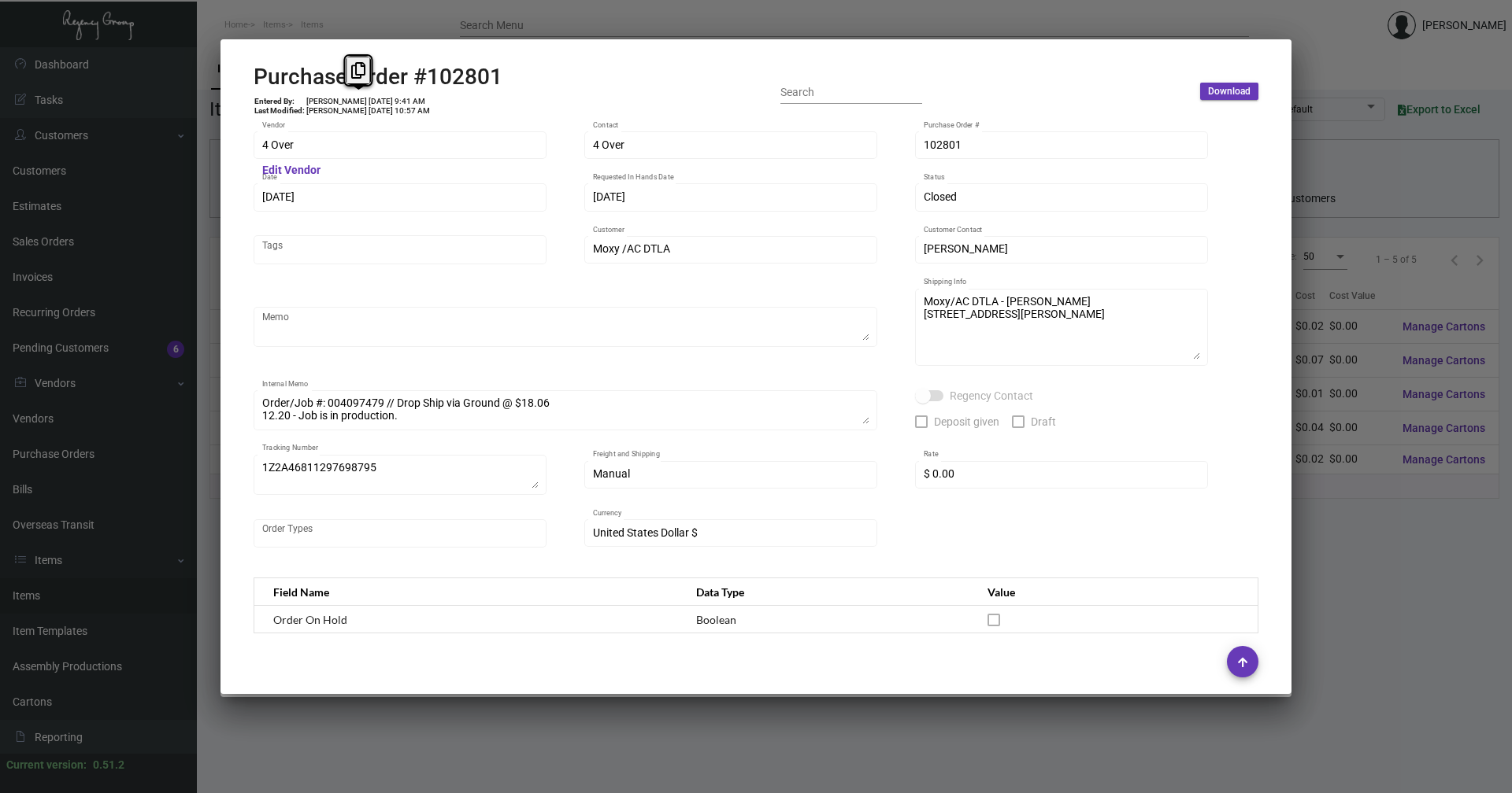
copy td "[DATE]"
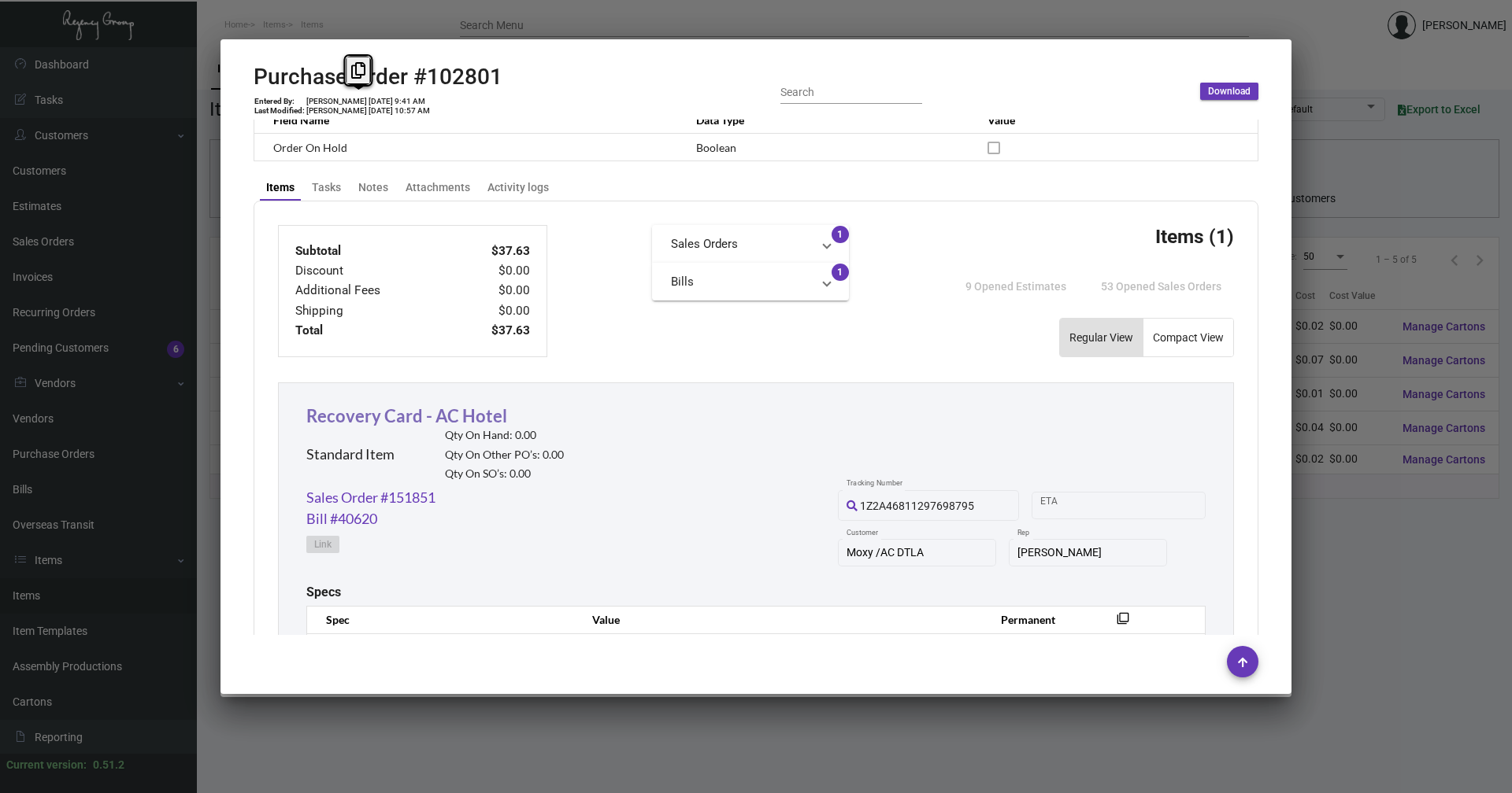
scroll to position [698, 0]
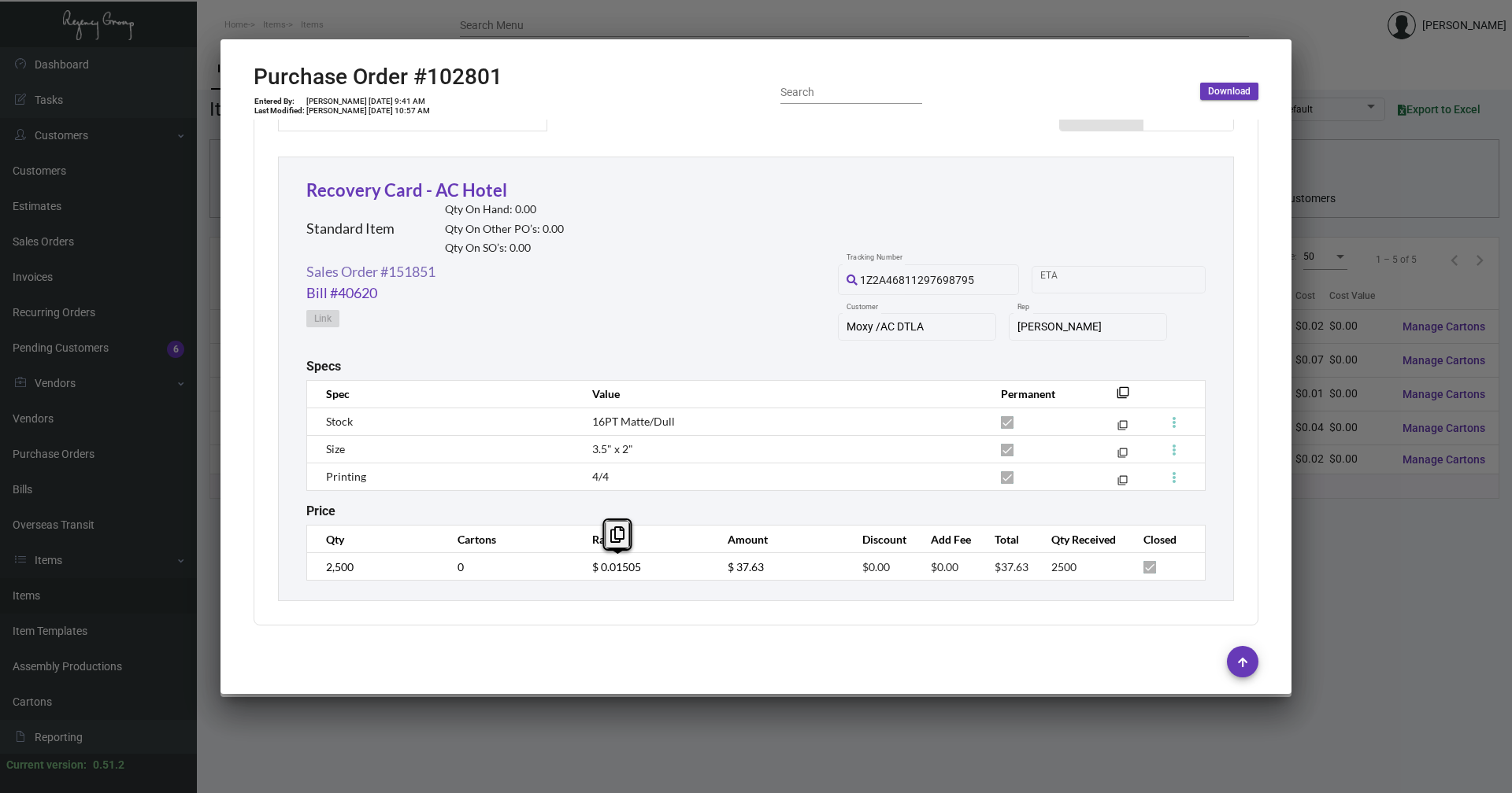
click at [356, 275] on link "Sales Order #151851" at bounding box center [371, 272] width 129 height 22
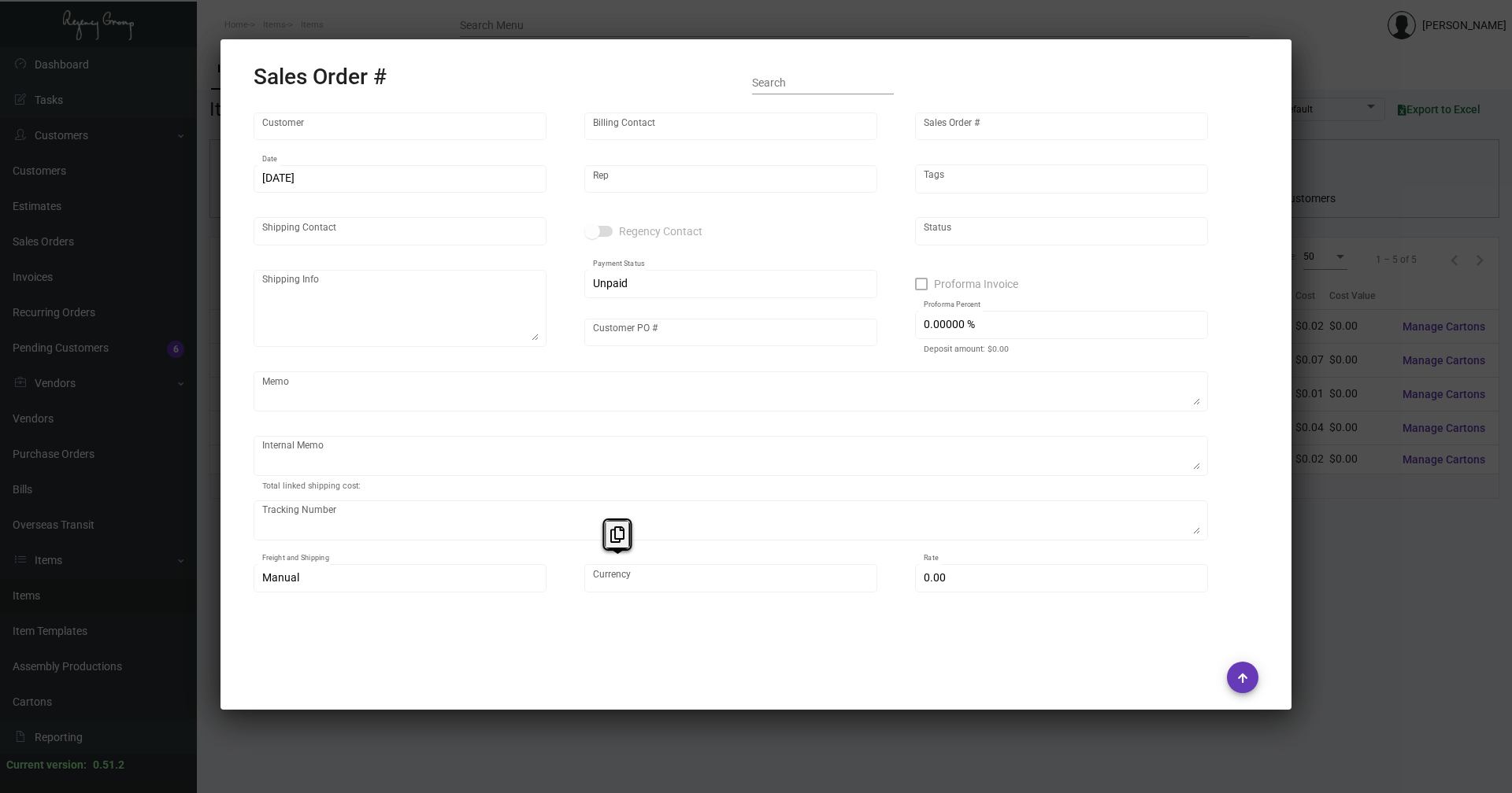
type input "Moxy /AC DTLA"
type input "[PERSON_NAME]"
type input "151851"
type input "[DATE]"
type input "[PERSON_NAME]"
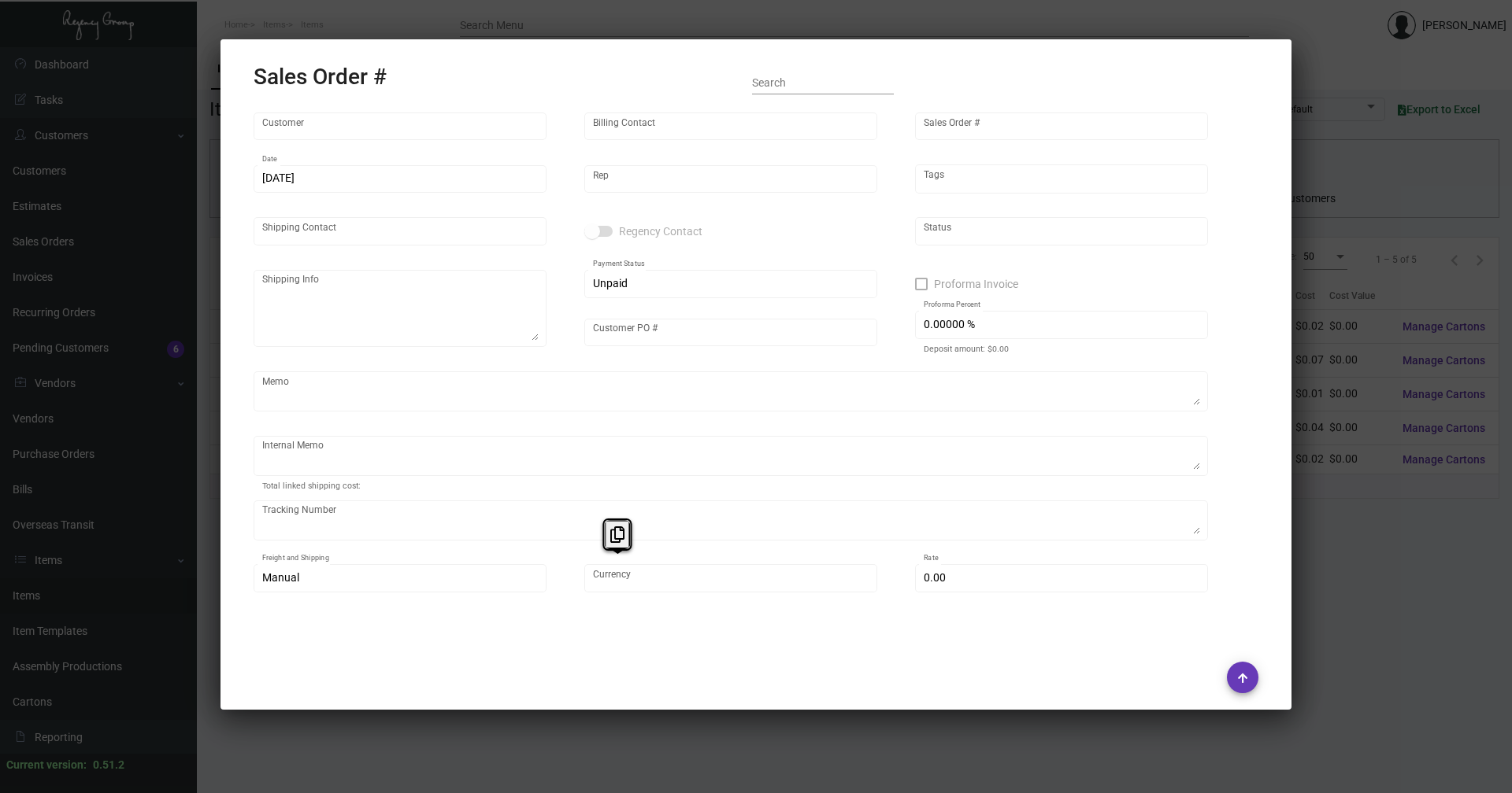
type input "[PERSON_NAME]"
type textarea "Moxy/AC DTLA - [PERSON_NAME] [STREET_ADDRESS][PERSON_NAME]"
type input "44A2200003266"
type textarea "1.17 - The TA Card wasn't printed in the first order as the recovery card was d…"
type input "United States Dollar $"
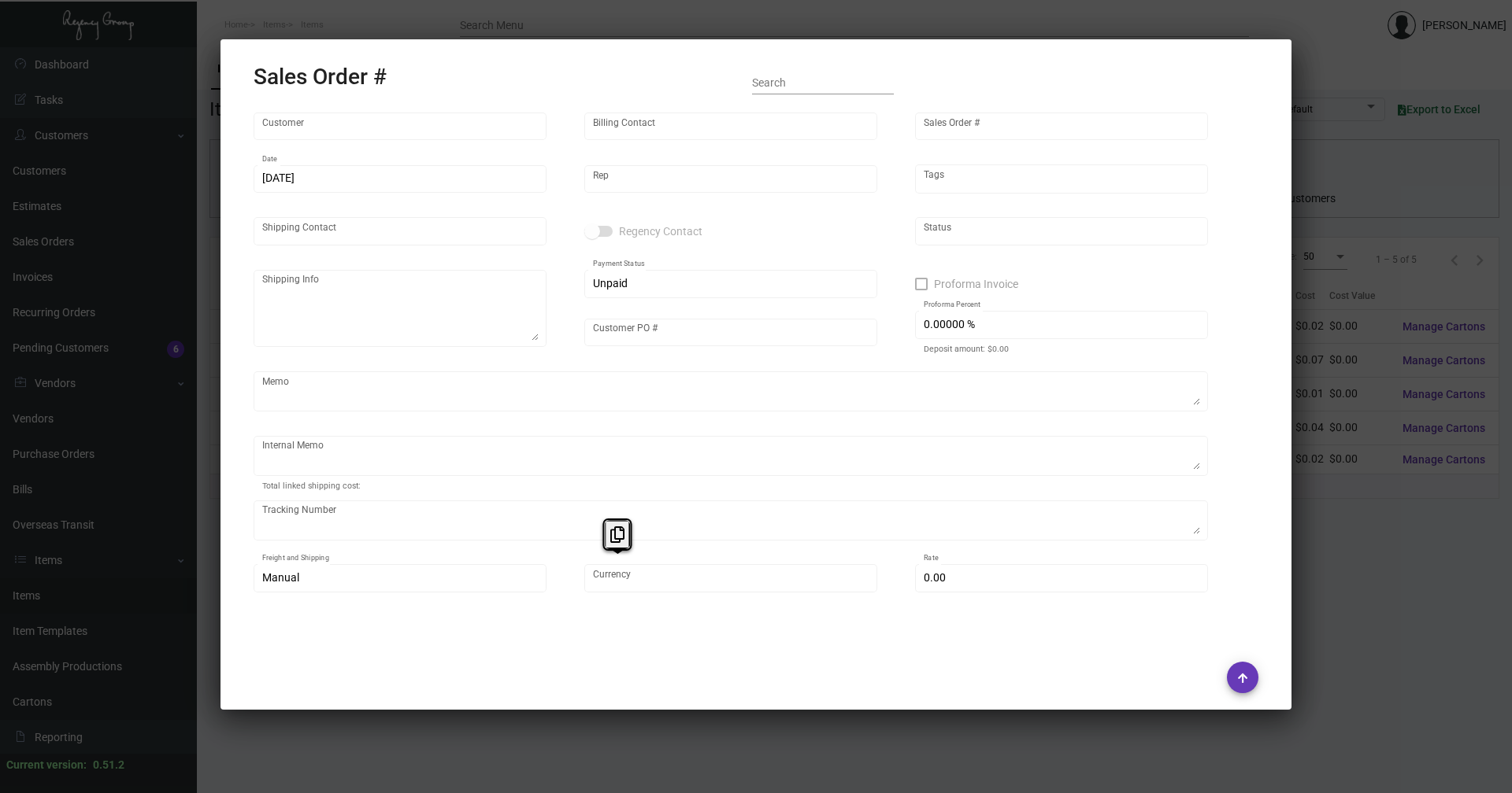
type input "8.50000 %"
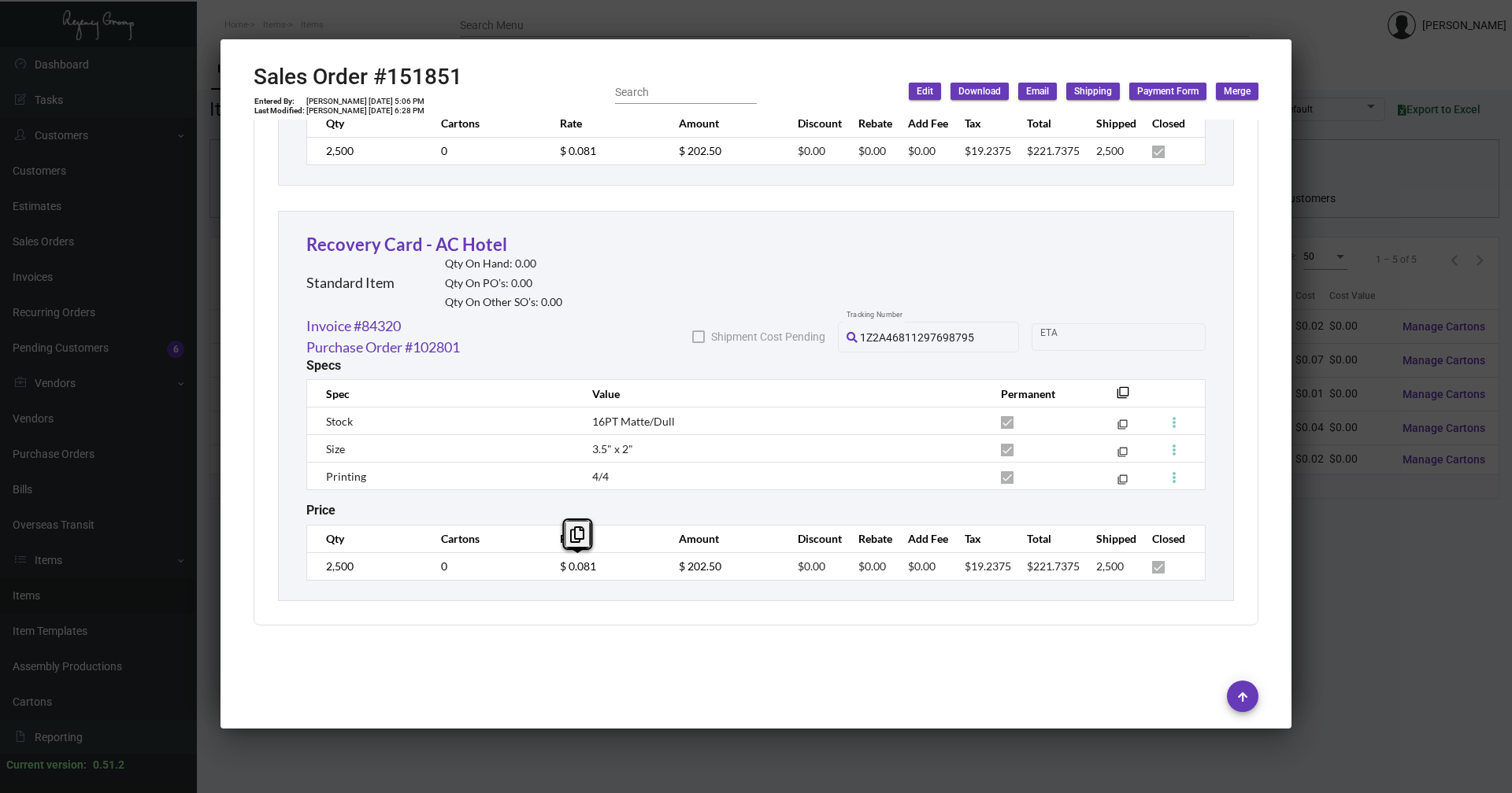
scroll to position [1234, 0]
click at [1401, 504] on div at bounding box center [756, 396] width 1512 height 793
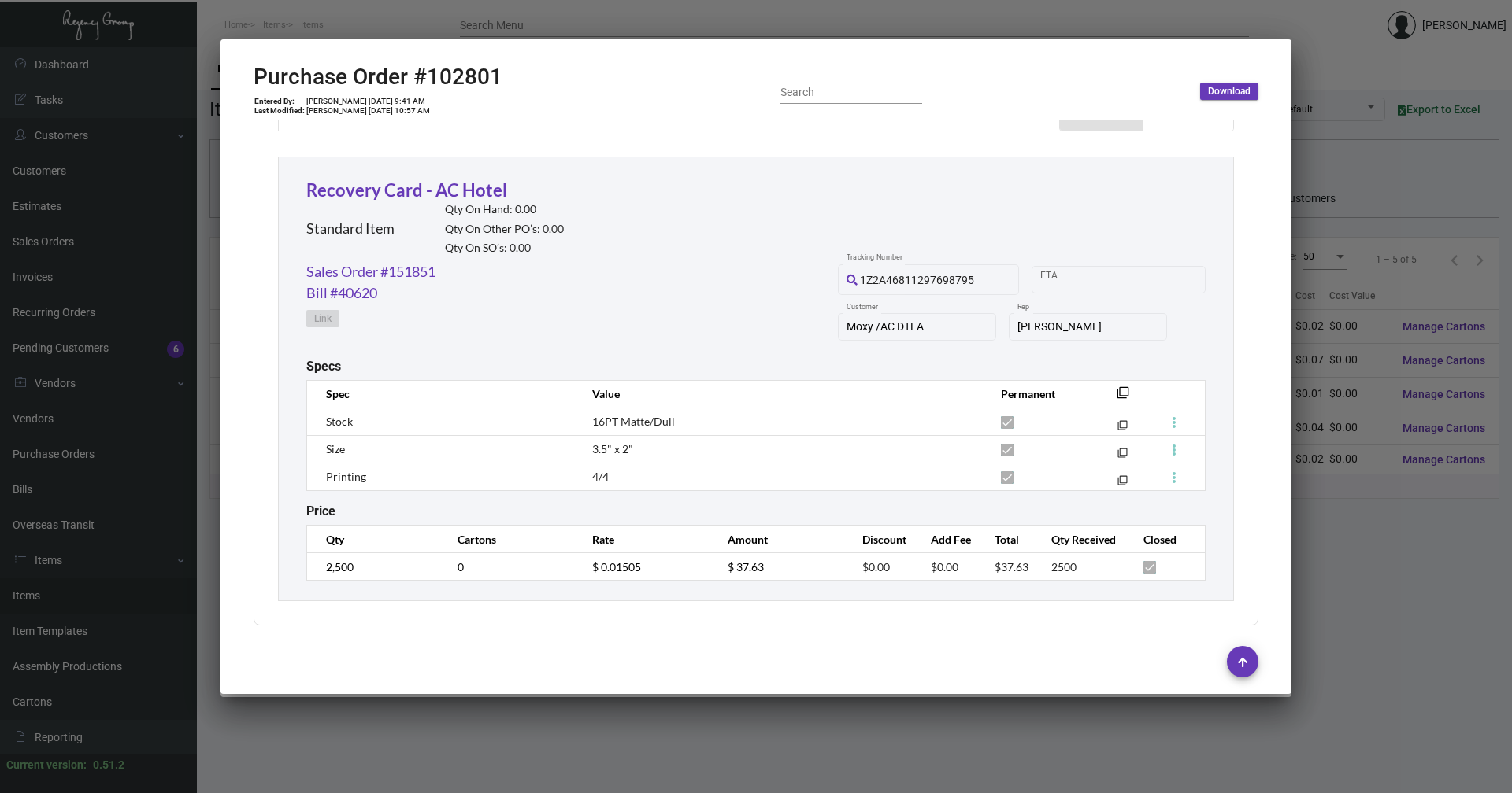
click at [1367, 513] on div at bounding box center [756, 396] width 1512 height 793
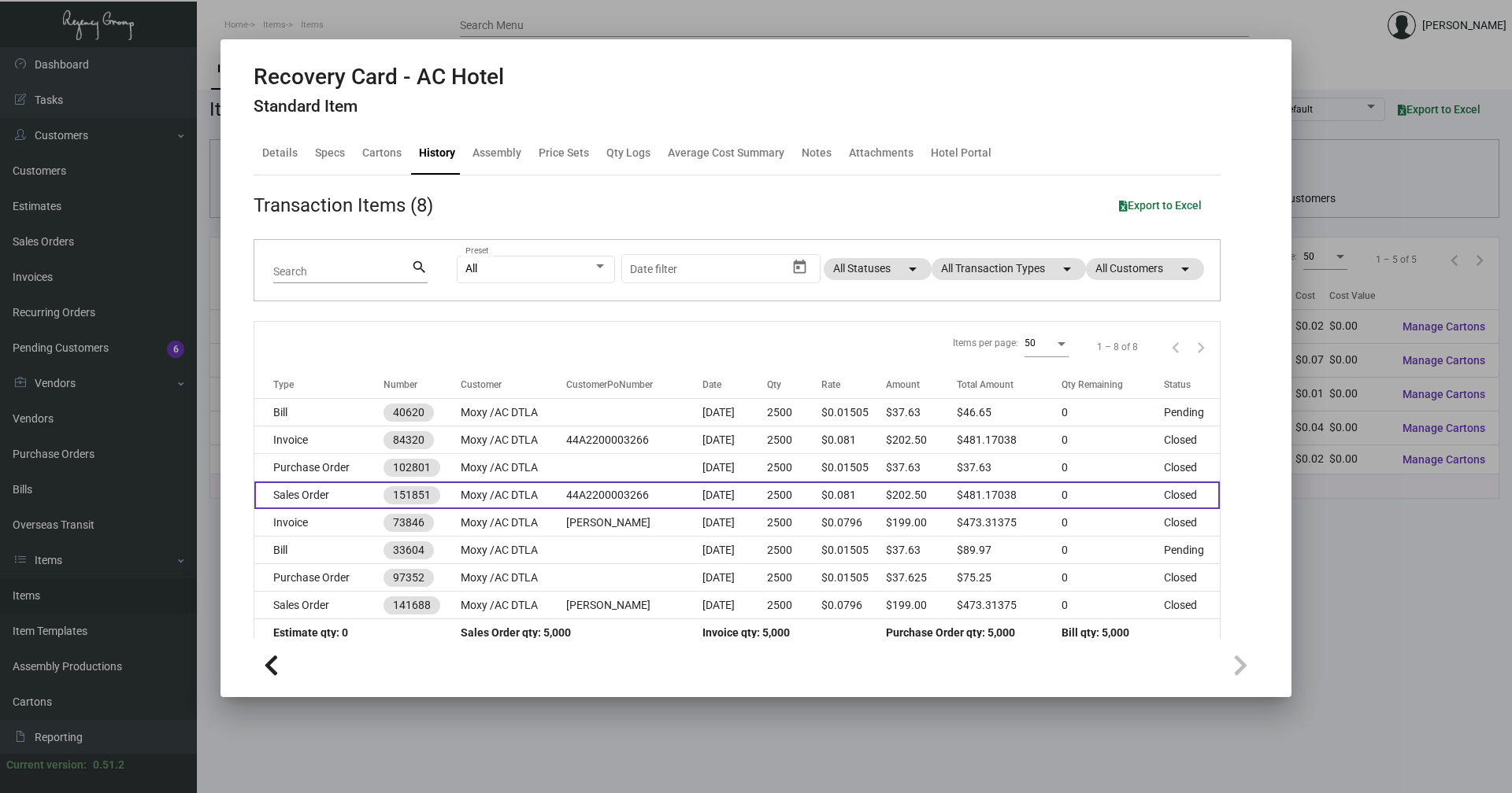
scroll to position [19, 0]
